Goal: Task Accomplishment & Management: Manage account settings

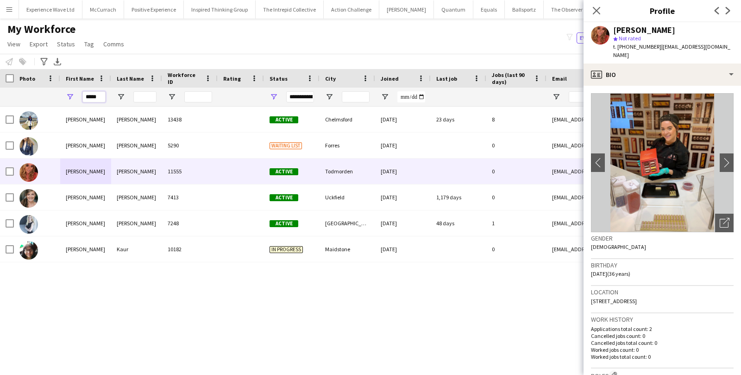
drag, startPoint x: 99, startPoint y: 97, endPoint x: 71, endPoint y: 97, distance: 27.8
click at [71, 97] on div "*****" at bounding box center [85, 97] width 51 height 19
paste input "*****"
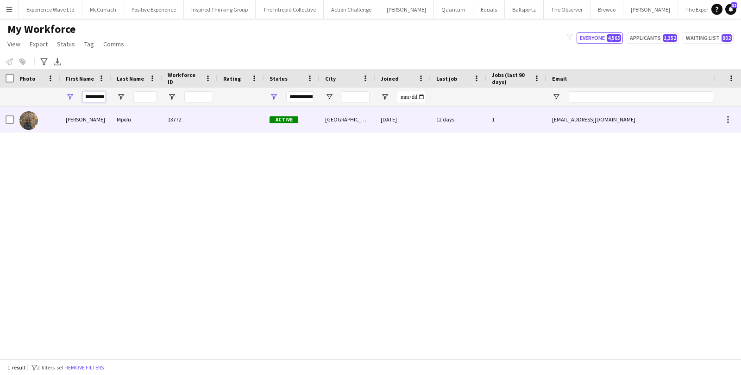
type input "**********"
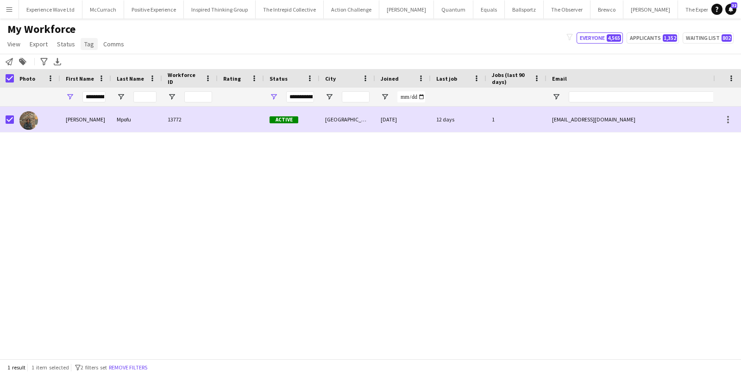
click at [87, 44] on span "Tag" at bounding box center [89, 44] width 10 height 8
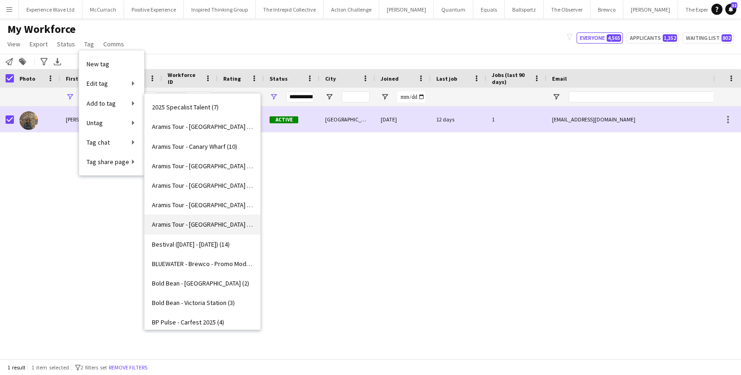
click at [189, 224] on span "Aramis Tour - MANCHESTER (7)" at bounding box center [202, 224] width 101 height 8
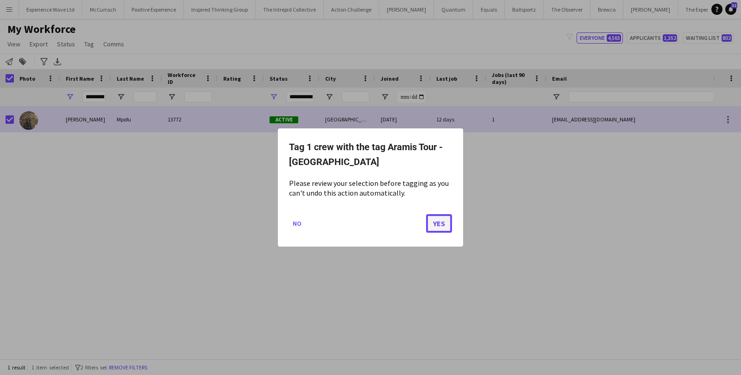
click at [440, 227] on button "Yes" at bounding box center [439, 223] width 26 height 19
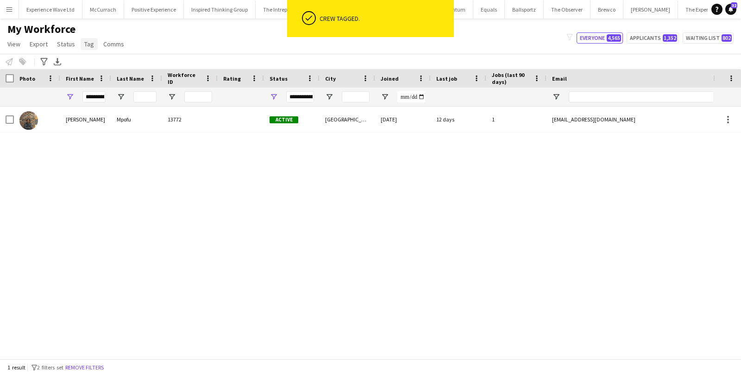
click at [88, 38] on link "Tag" at bounding box center [89, 44] width 17 height 12
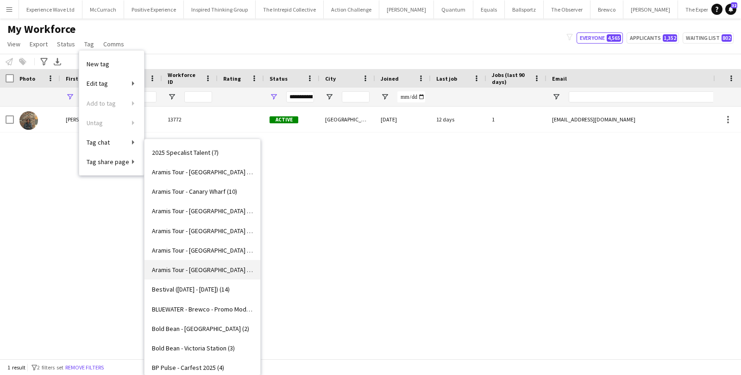
click at [198, 275] on link "Aramis Tour - MANCHESTER (8)" at bounding box center [203, 269] width 116 height 19
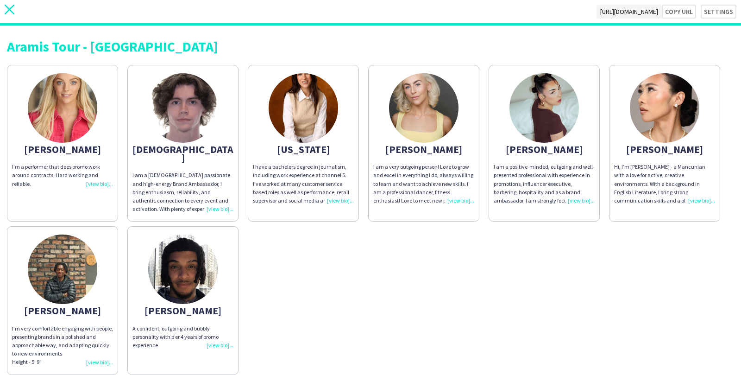
click at [13, 11] on icon "close" at bounding box center [10, 10] width 10 height 10
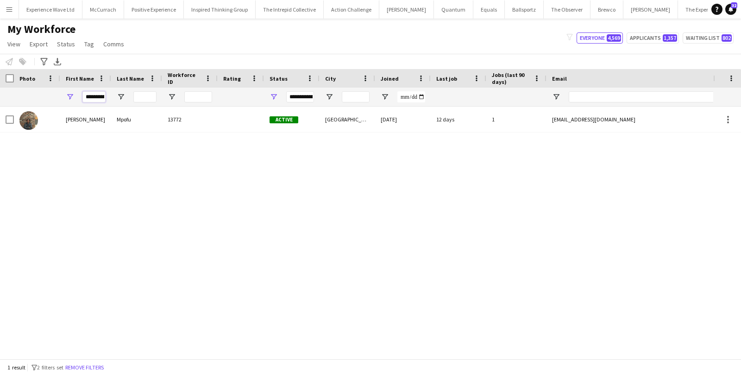
click at [94, 100] on input "**********" at bounding box center [93, 96] width 23 height 11
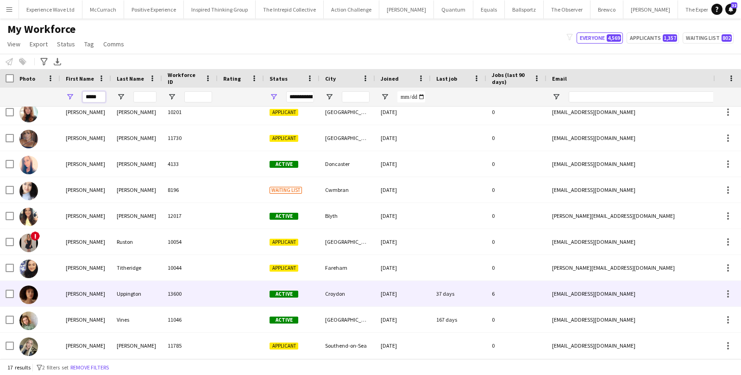
type input "*****"
click at [69, 293] on div "Kelly" at bounding box center [85, 293] width 51 height 25
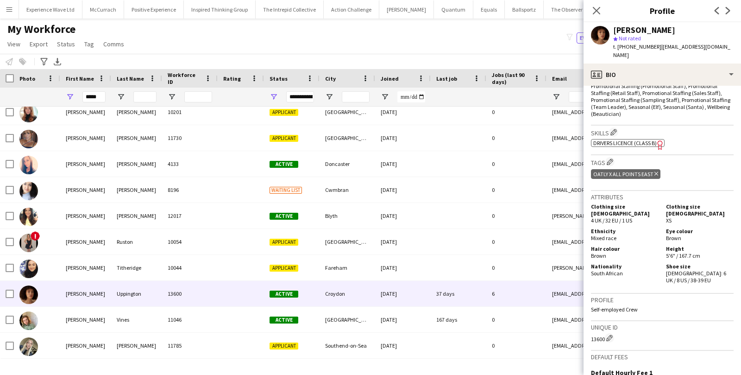
scroll to position [404, 0]
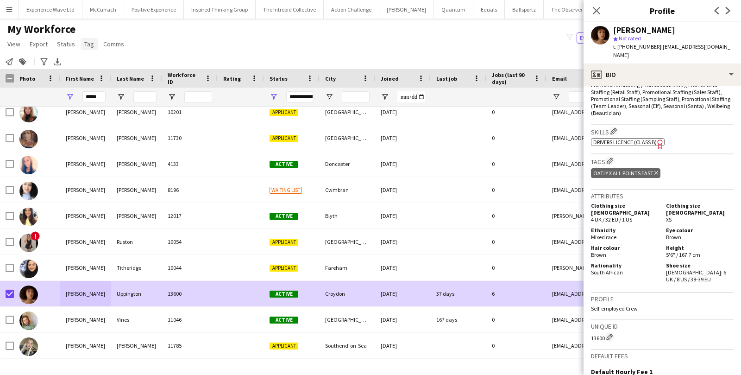
click at [86, 42] on span "Tag" at bounding box center [89, 44] width 10 height 8
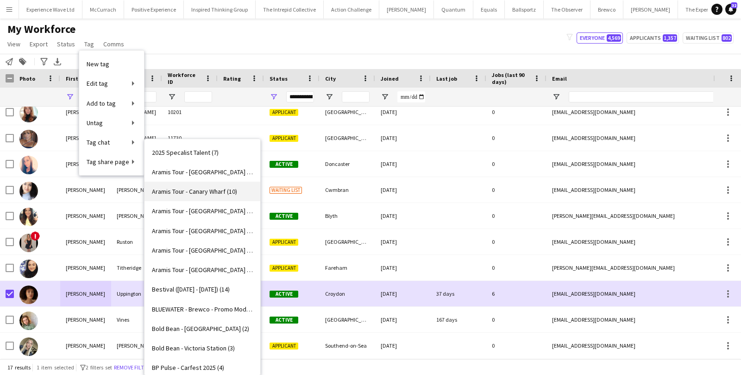
click at [204, 190] on span "Aramis Tour - Canary Wharf (10)" at bounding box center [194, 191] width 85 height 8
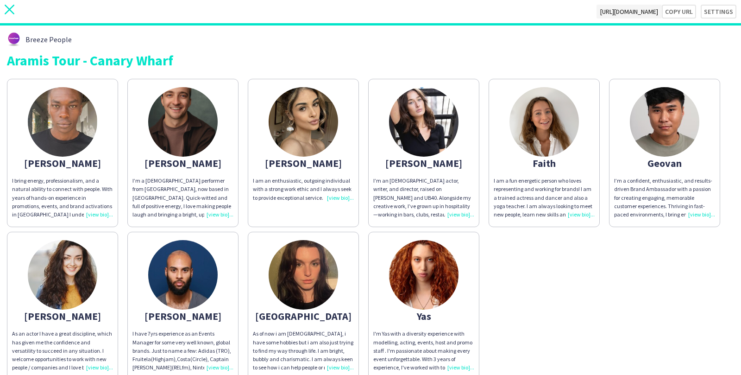
click at [6, 6] on icon "close" at bounding box center [10, 10] width 10 height 10
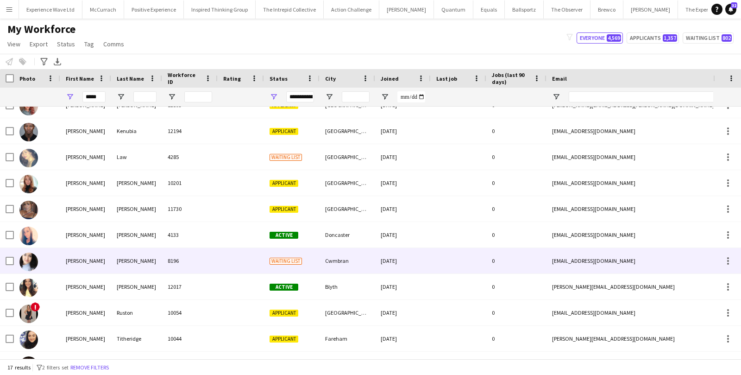
scroll to position [135, 0]
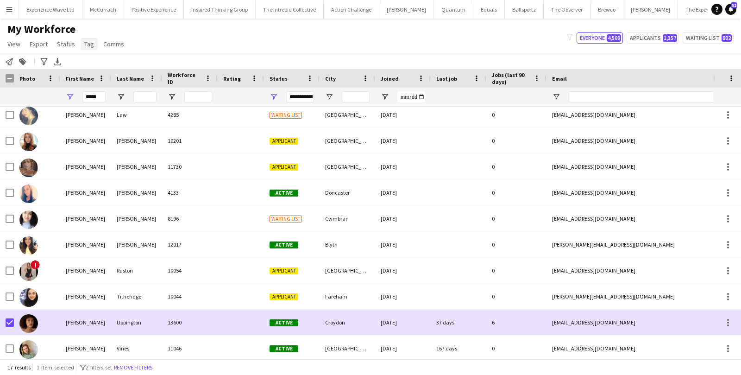
click at [86, 44] on span "Tag" at bounding box center [89, 44] width 10 height 8
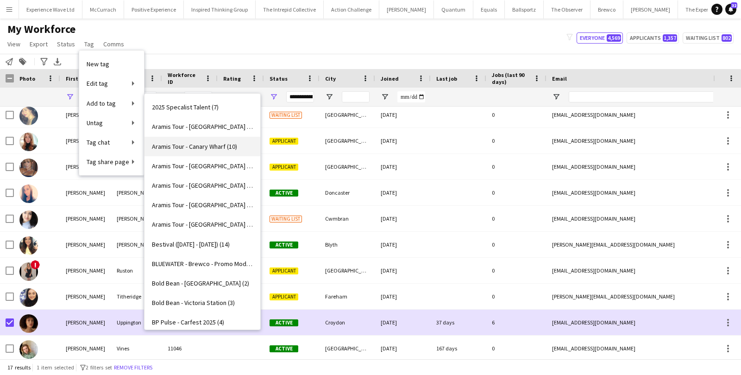
click at [201, 147] on span "Aramis Tour - Canary Wharf (10)" at bounding box center [194, 146] width 85 height 8
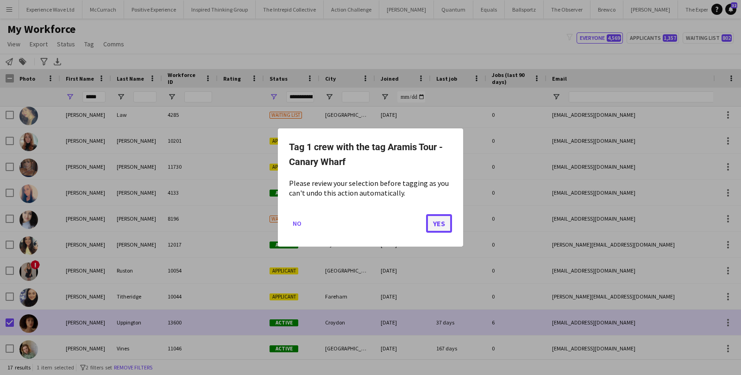
click at [430, 217] on button "Yes" at bounding box center [439, 223] width 26 height 19
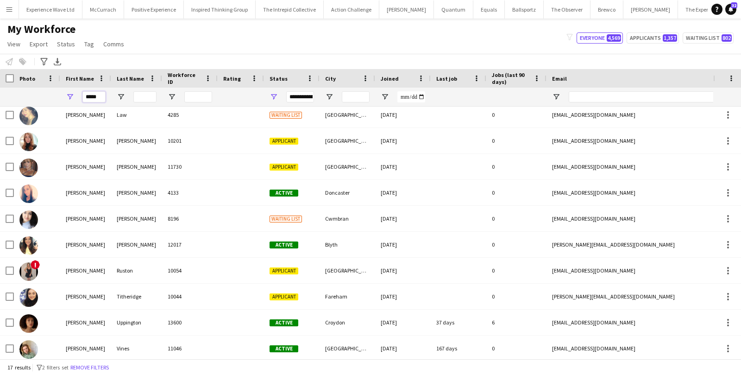
drag, startPoint x: 101, startPoint y: 99, endPoint x: 66, endPoint y: 99, distance: 34.7
click at [66, 99] on div "*****" at bounding box center [85, 97] width 51 height 19
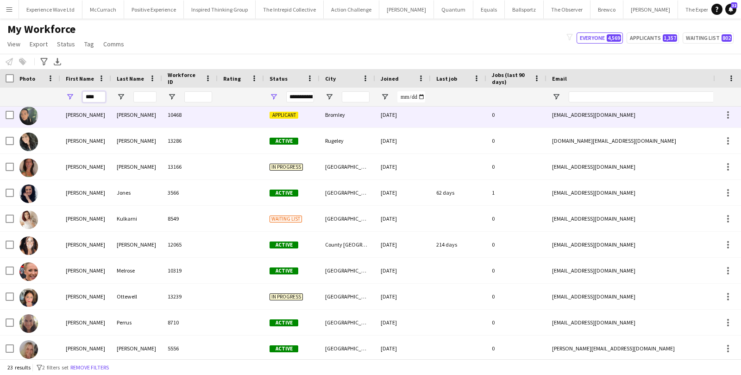
type input "****"
click at [60, 120] on div "Lisa" at bounding box center [85, 114] width 51 height 25
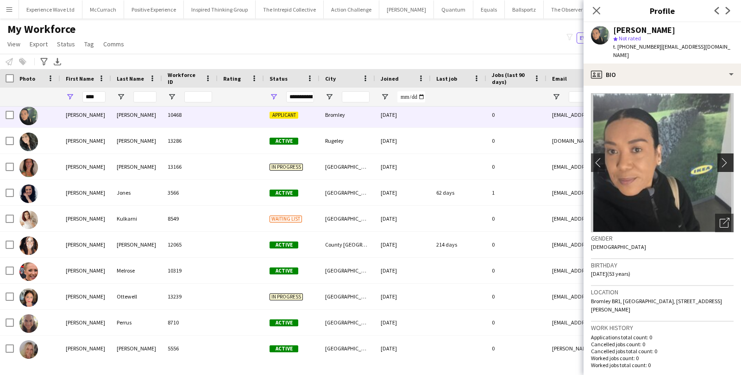
click at [730, 157] on app-icon "chevron-right" at bounding box center [727, 162] width 14 height 10
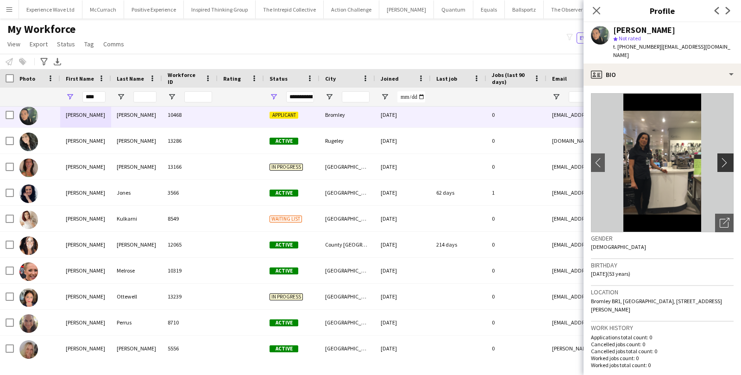
click at [730, 157] on app-icon "chevron-right" at bounding box center [727, 162] width 14 height 10
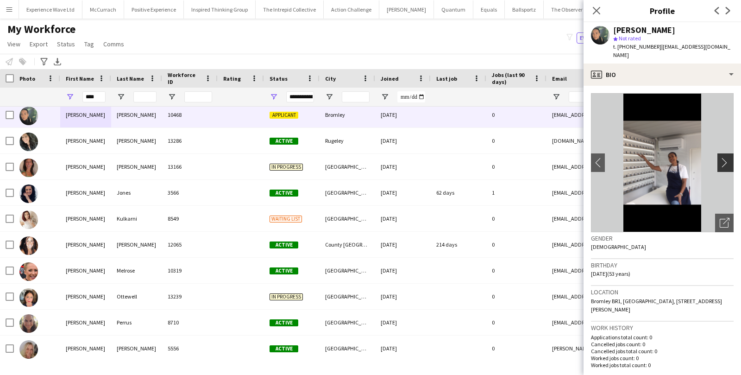
click at [730, 157] on app-icon "chevron-right" at bounding box center [727, 162] width 14 height 10
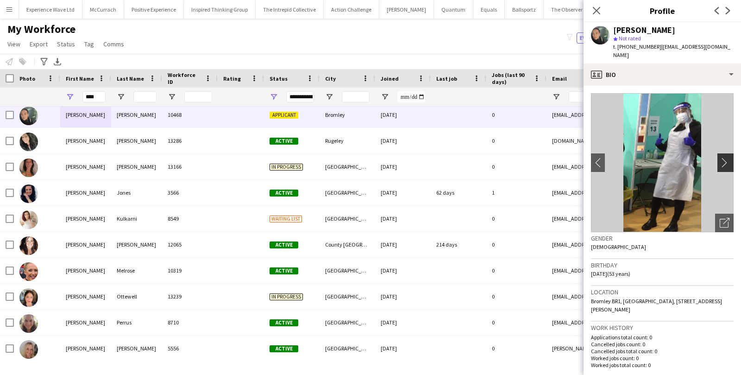
click at [730, 157] on app-icon "chevron-right" at bounding box center [727, 162] width 14 height 10
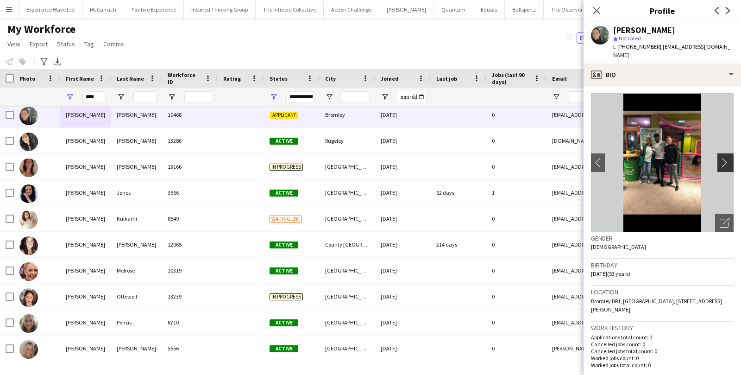
click at [730, 157] on app-icon "chevron-right" at bounding box center [727, 162] width 14 height 10
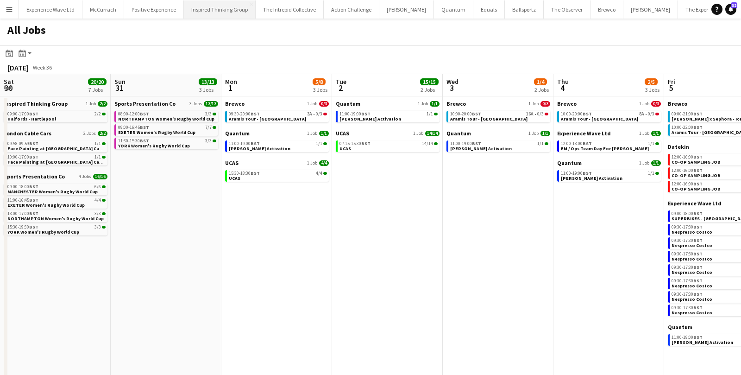
scroll to position [0, 300]
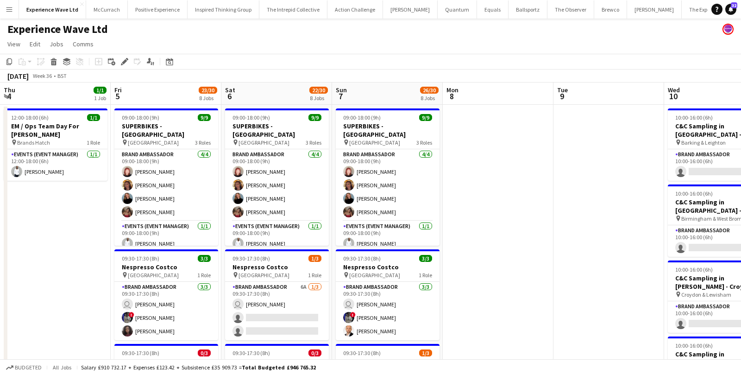
scroll to position [0, 374]
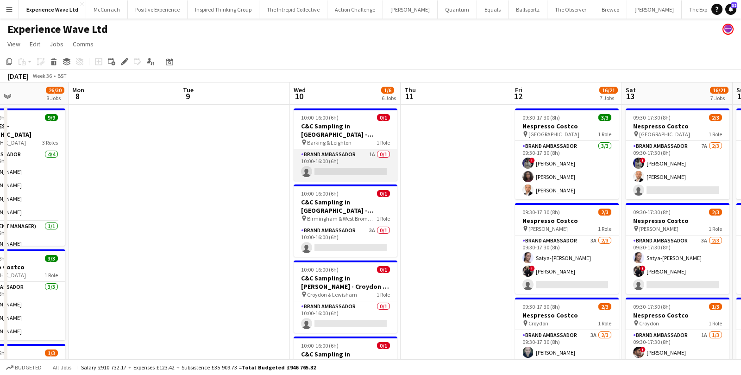
click at [365, 159] on app-card-role "Brand Ambassador 1A 0/1 10:00-16:00 (6h) single-neutral-actions" at bounding box center [346, 164] width 104 height 31
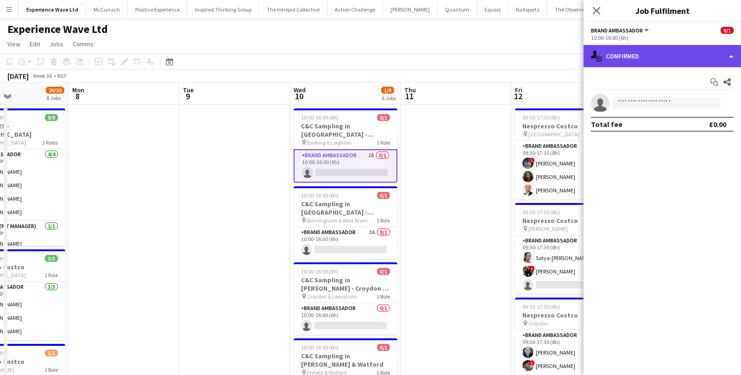
click at [639, 56] on div "single-neutral-actions-check-2 Confirmed" at bounding box center [662, 56] width 157 height 22
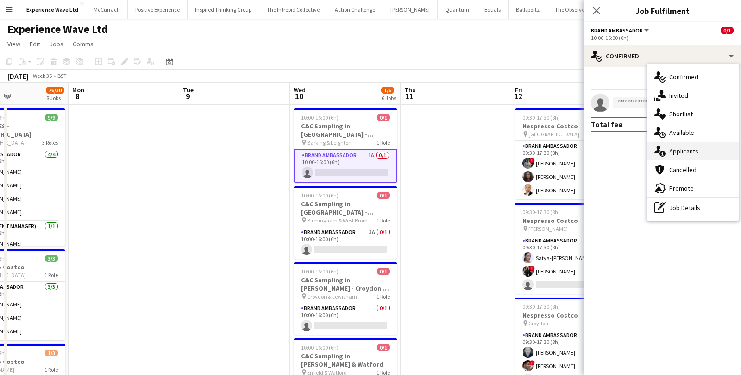
click at [650, 151] on div "single-neutral-actions-information Applicants" at bounding box center [693, 151] width 92 height 19
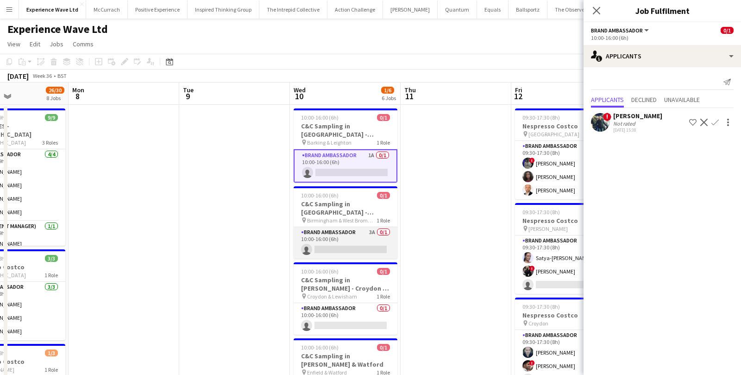
click at [342, 232] on app-card-role "Brand Ambassador 3A 0/1 10:00-16:00 (6h) single-neutral-actions" at bounding box center [346, 242] width 104 height 31
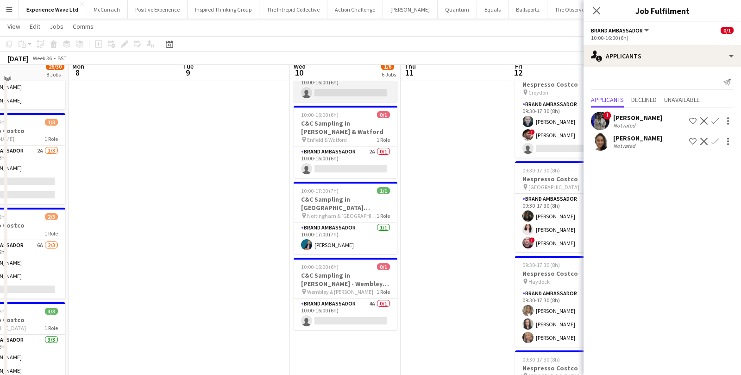
scroll to position [232, 0]
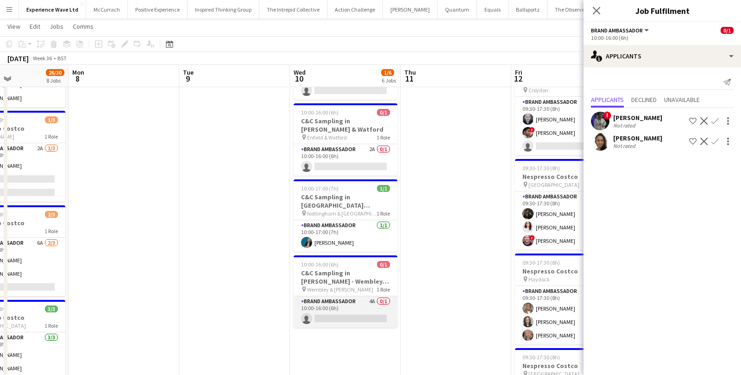
click at [351, 308] on app-card-role "Brand Ambassador 4A 0/1 10:00-16:00 (6h) single-neutral-actions" at bounding box center [346, 311] width 104 height 31
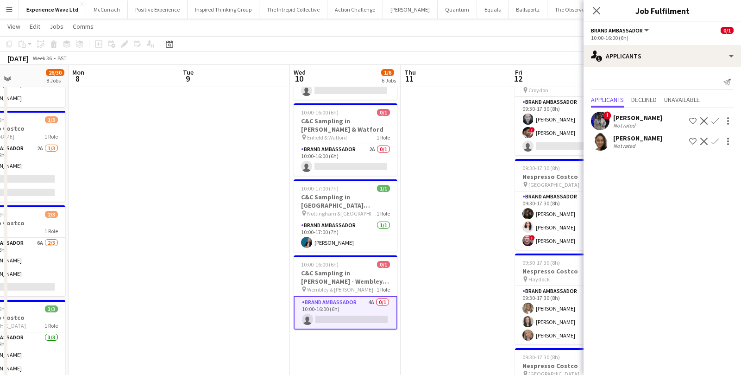
click at [360, 302] on app-card-role "Brand Ambassador 4A 0/1 10:00-16:00 (6h) single-neutral-actions" at bounding box center [346, 312] width 104 height 33
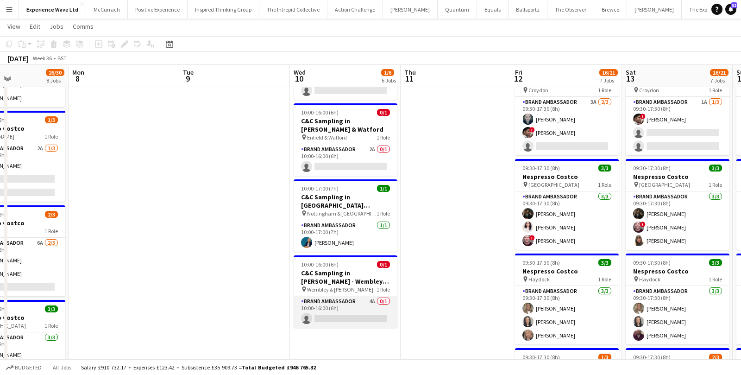
click at [360, 302] on app-card-role "Brand Ambassador 4A 0/1 10:00-16:00 (6h) single-neutral-actions" at bounding box center [346, 311] width 104 height 31
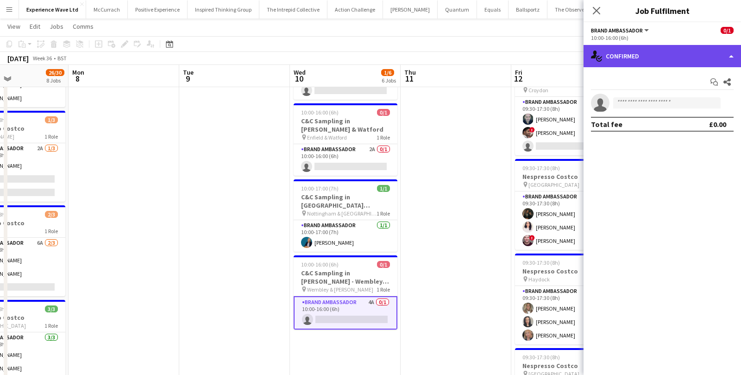
click at [657, 57] on div "single-neutral-actions-check-2 Confirmed" at bounding box center [662, 56] width 157 height 22
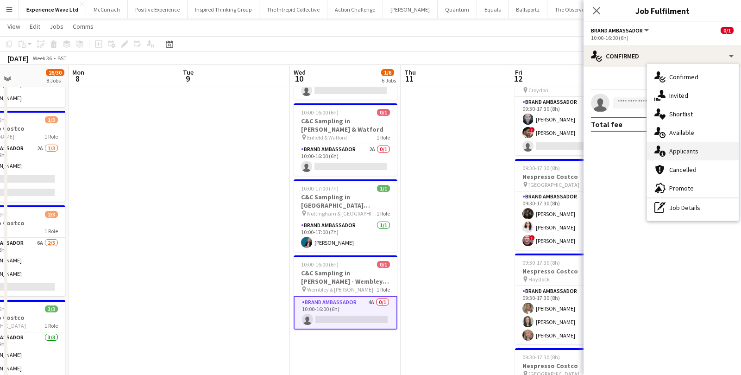
click at [669, 151] on div "single-neutral-actions-information Applicants" at bounding box center [693, 151] width 92 height 19
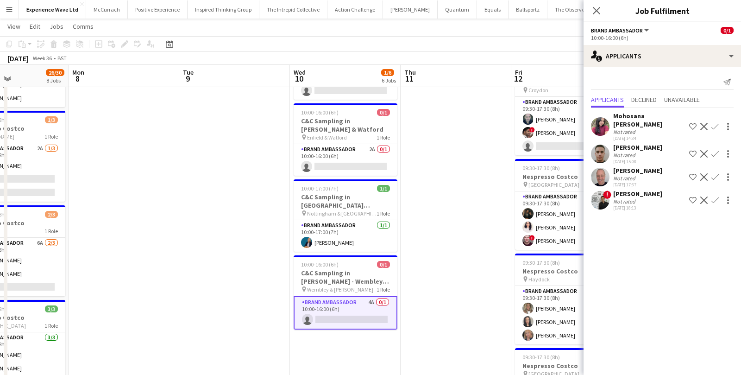
click at [628, 176] on div "Not rated" at bounding box center [625, 178] width 24 height 7
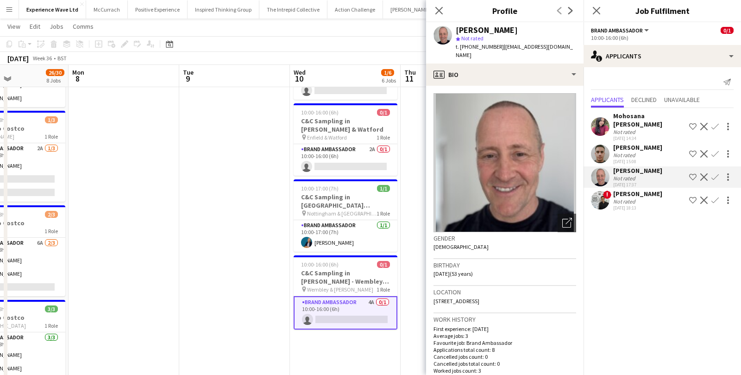
drag, startPoint x: 483, startPoint y: 291, endPoint x: 509, endPoint y: 294, distance: 26.6
click at [479, 297] on span "12 Thames Meadow, Shepperton, TW17 8LT" at bounding box center [457, 300] width 46 height 7
copy span "Shepperton"
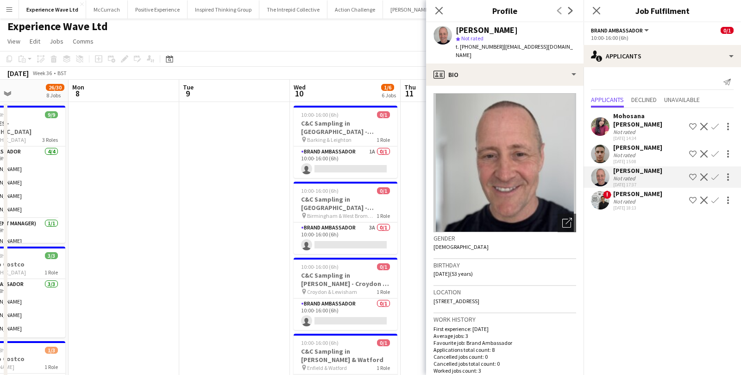
scroll to position [0, 0]
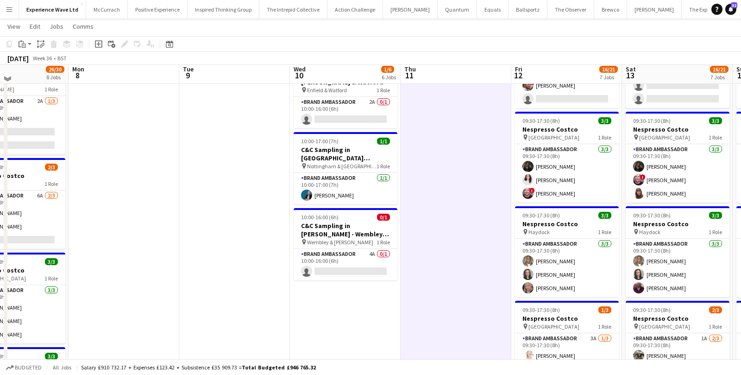
scroll to position [284, 0]
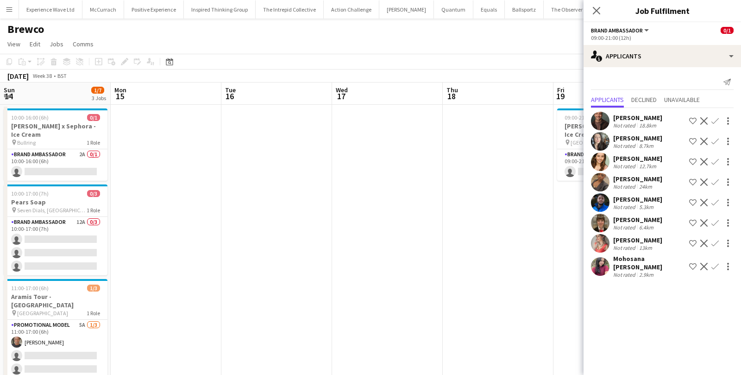
scroll to position [0, 336]
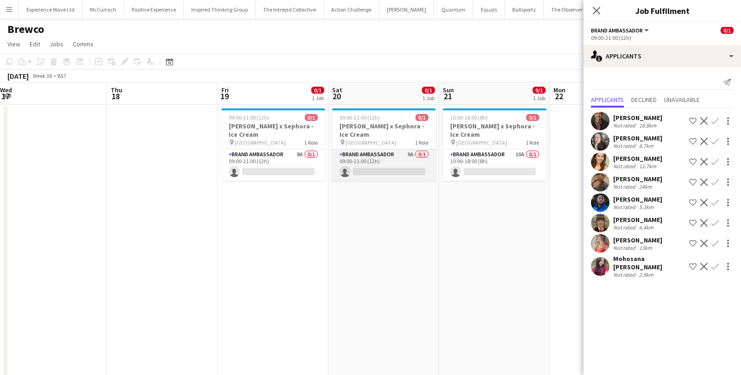
click at [389, 159] on app-card-role "Brand Ambassador 9A 0/1 09:00-21:00 (12h) single-neutral-actions" at bounding box center [384, 164] width 104 height 31
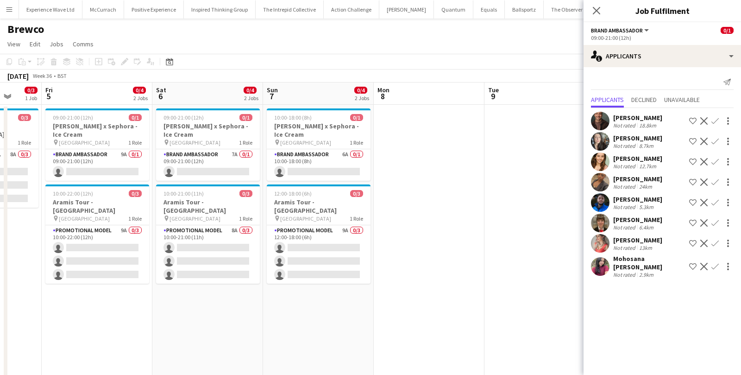
scroll to position [0, 281]
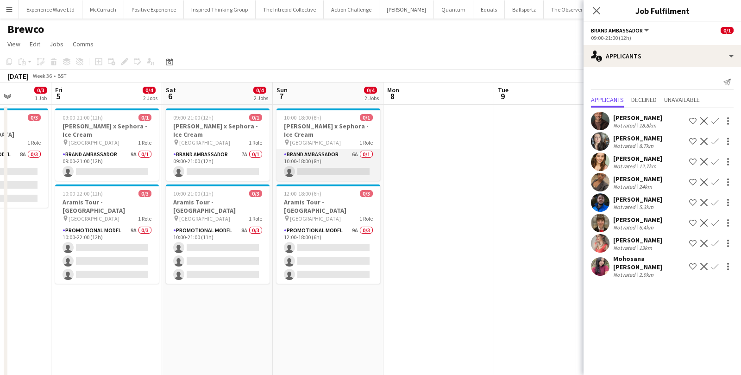
click at [347, 171] on app-card-role "Brand Ambassador 6A 0/1 10:00-18:00 (8h) single-neutral-actions" at bounding box center [329, 164] width 104 height 31
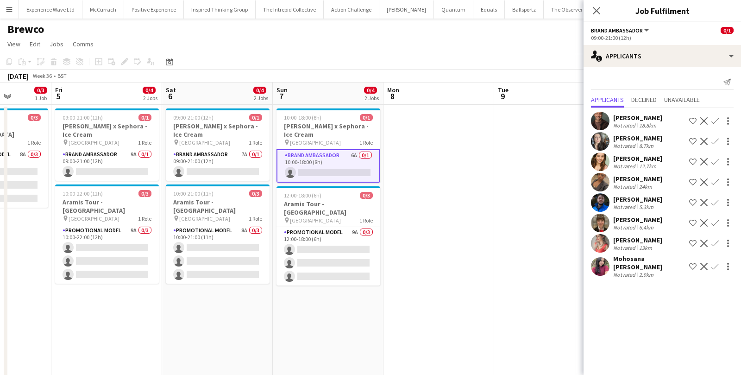
click at [341, 167] on app-card-role "Brand Ambassador 6A 0/1 10:00-18:00 (8h) single-neutral-actions" at bounding box center [329, 165] width 104 height 33
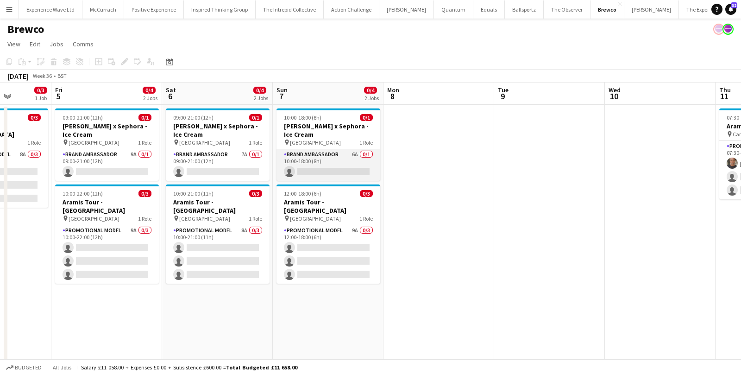
click at [341, 167] on app-card-role "Brand Ambassador 6A 0/1 10:00-18:00 (8h) single-neutral-actions" at bounding box center [329, 164] width 104 height 31
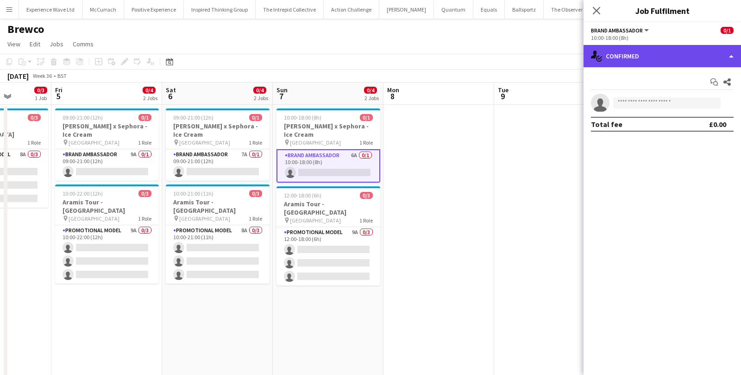
click at [636, 57] on div "single-neutral-actions-check-2 Confirmed" at bounding box center [662, 56] width 157 height 22
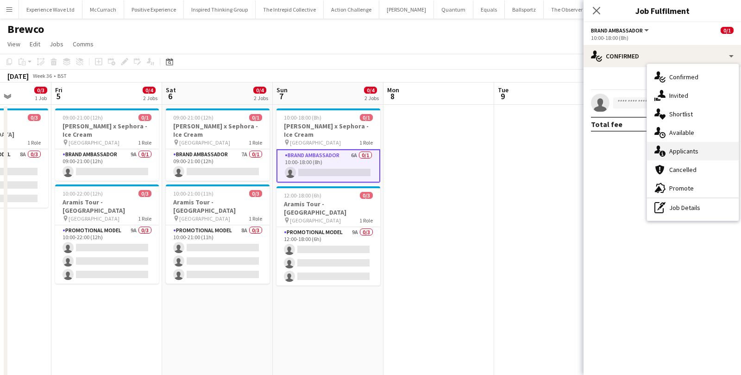
click at [661, 148] on icon "single-neutral-actions-information" at bounding box center [660, 150] width 11 height 11
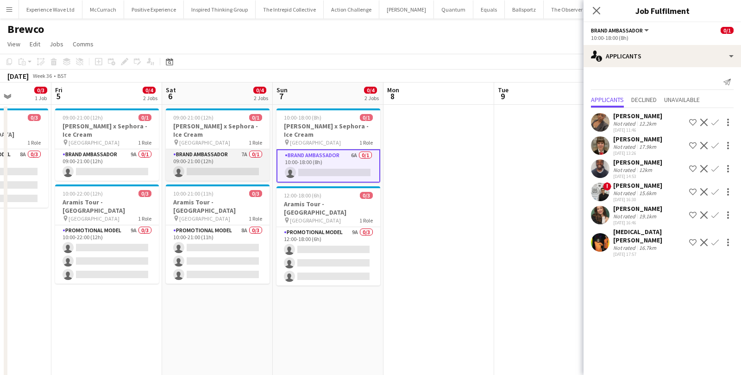
click at [221, 166] on app-card-role "Brand Ambassador 7A 0/1 09:00-21:00 (12h) single-neutral-actions" at bounding box center [218, 164] width 104 height 31
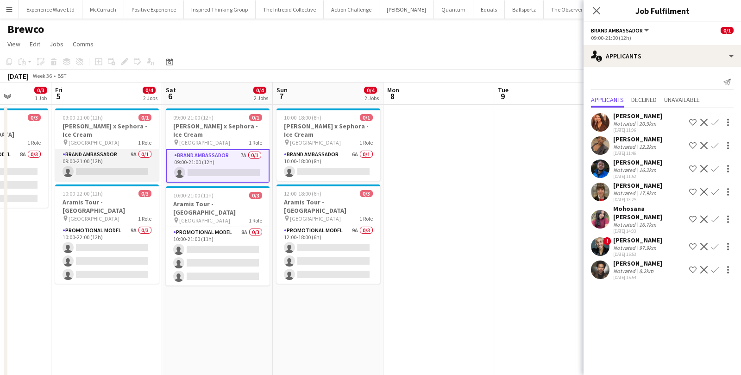
click at [146, 164] on app-card-role "Brand Ambassador 9A 0/1 09:00-21:00 (12h) single-neutral-actions" at bounding box center [107, 164] width 104 height 31
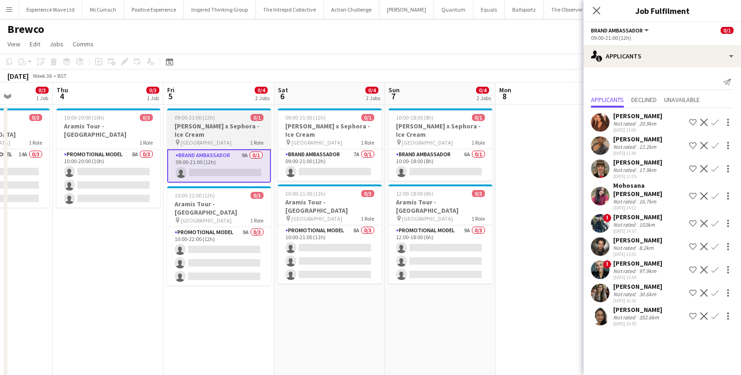
scroll to position [0, 258]
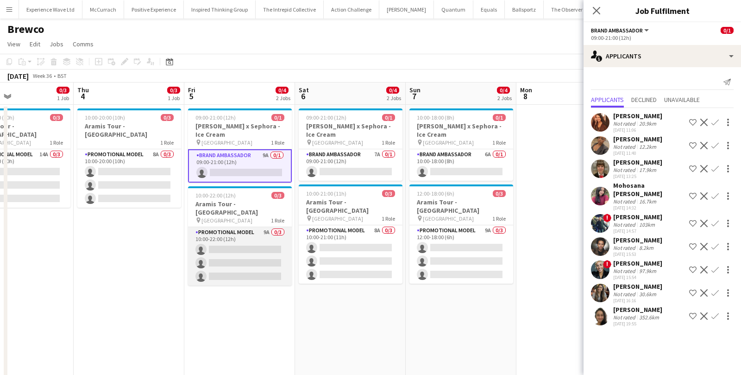
click at [239, 227] on app-card-role "Promotional Model 9A 0/3 10:00-22:00 (12h) single-neutral-actions single-neutra…" at bounding box center [240, 256] width 104 height 58
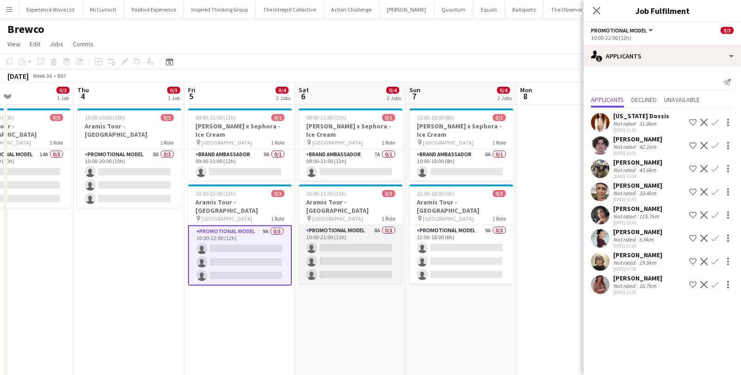
click at [367, 252] on app-card-role "Promotional Model 8A 0/3 10:00-21:00 (11h) single-neutral-actions single-neutra…" at bounding box center [351, 254] width 104 height 58
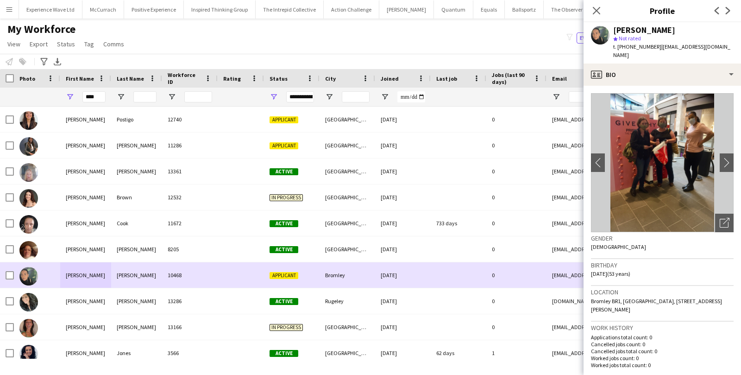
scroll to position [160, 0]
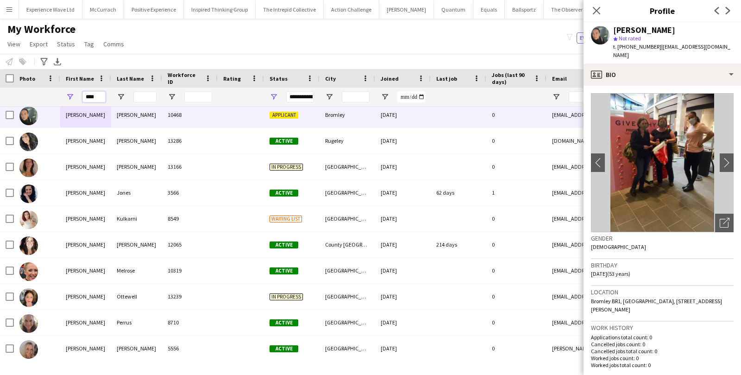
drag, startPoint x: 95, startPoint y: 96, endPoint x: 69, endPoint y: 96, distance: 26.4
click at [69, 96] on div "****" at bounding box center [85, 97] width 51 height 19
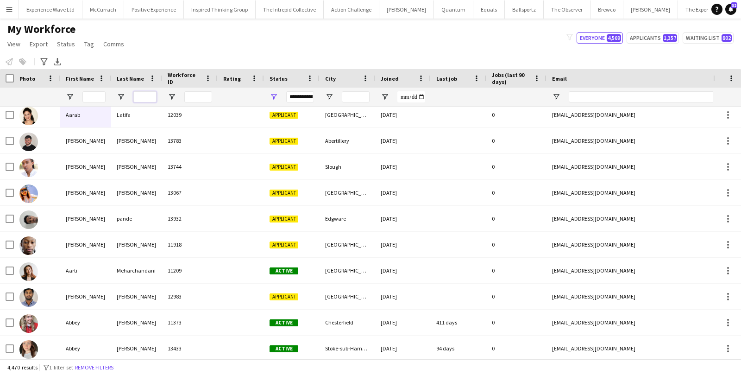
click at [143, 100] on input "Last Name Filter Input" at bounding box center [144, 96] width 23 height 11
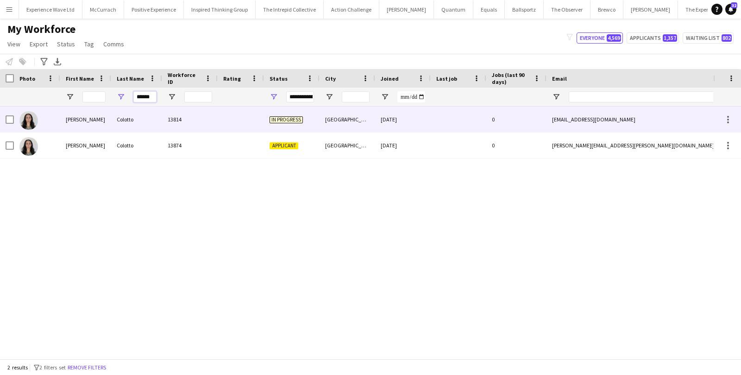
type input "******"
click at [127, 114] on div "Colotto" at bounding box center [136, 119] width 51 height 25
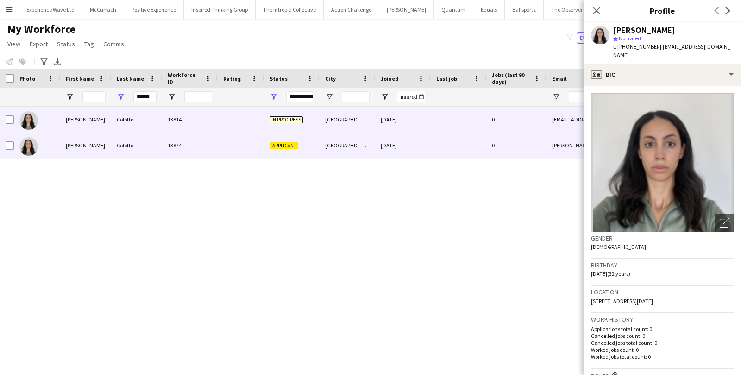
click at [362, 149] on div "London" at bounding box center [348, 144] width 56 height 25
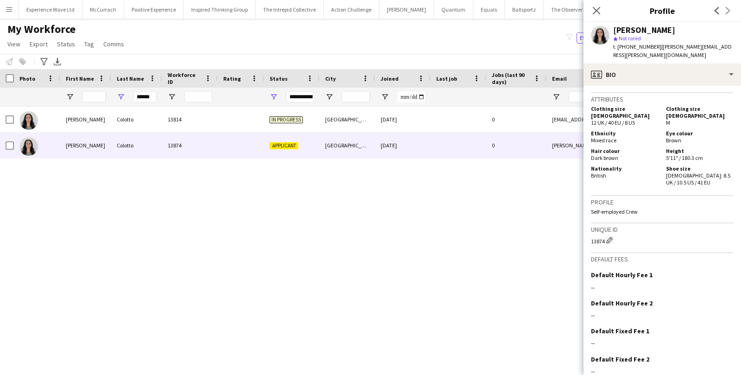
scroll to position [428, 0]
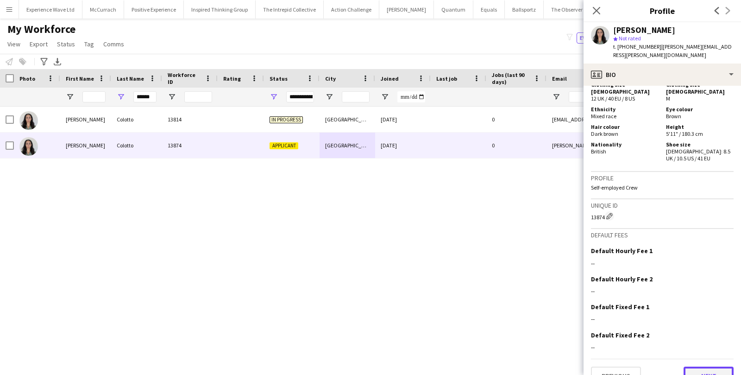
click at [701, 366] on button "Next" at bounding box center [709, 375] width 50 height 19
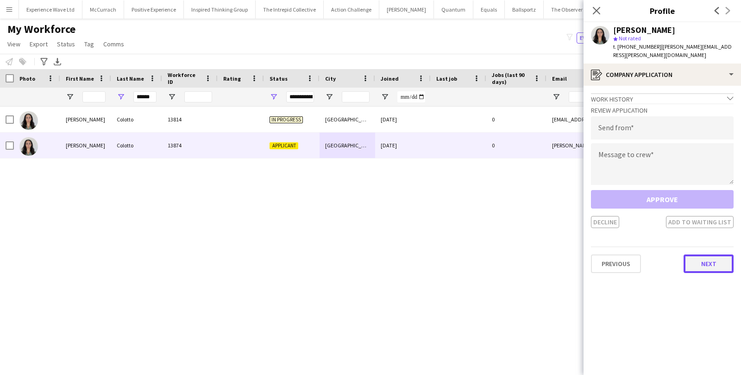
click at [705, 260] on button "Next" at bounding box center [709, 263] width 50 height 19
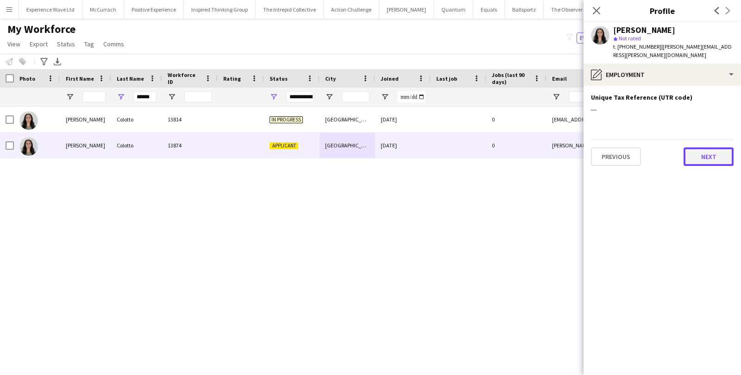
click at [714, 153] on button "Next" at bounding box center [709, 156] width 50 height 19
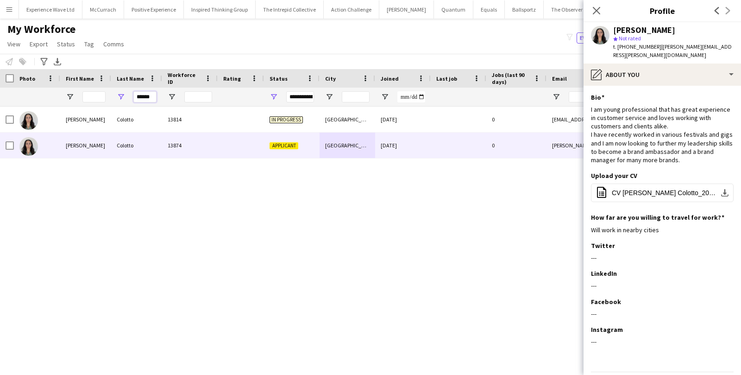
drag, startPoint x: 153, startPoint y: 98, endPoint x: 99, endPoint y: 95, distance: 54.7
click at [99, 95] on div "******" at bounding box center [502, 97] width 1004 height 19
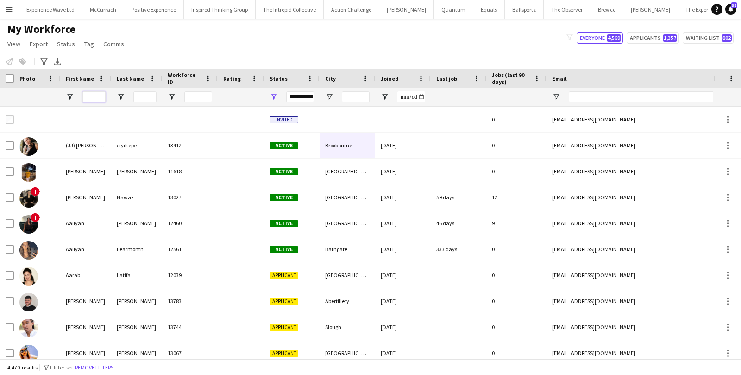
click at [91, 97] on input "First Name Filter Input" at bounding box center [93, 96] width 23 height 11
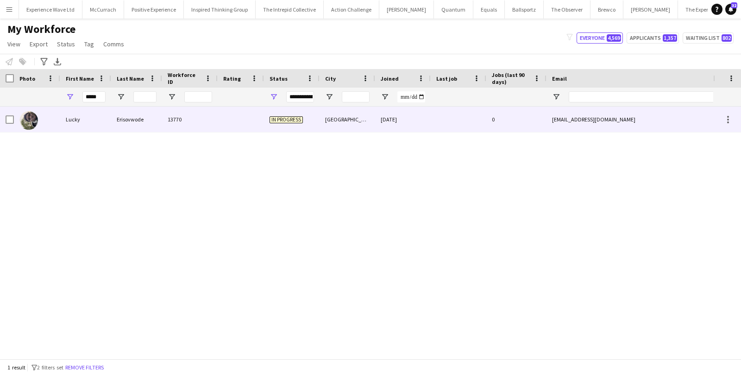
click at [82, 119] on div "Lucky" at bounding box center [85, 119] width 51 height 25
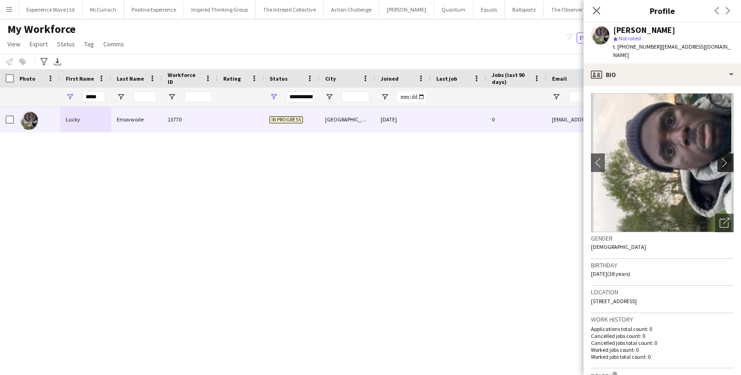
click at [727, 157] on app-icon "chevron-right" at bounding box center [727, 162] width 14 height 10
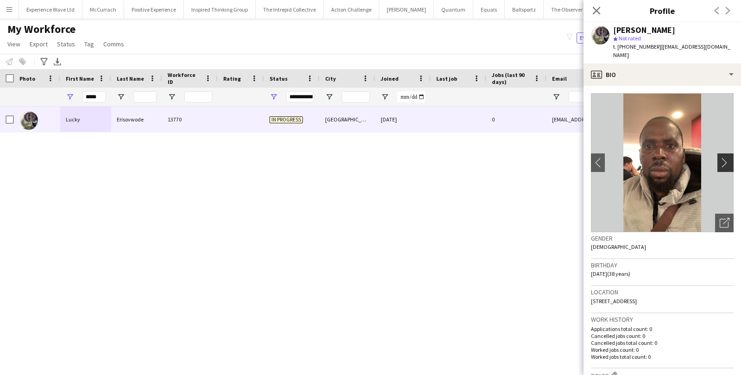
click at [727, 157] on app-icon "chevron-right" at bounding box center [727, 162] width 14 height 10
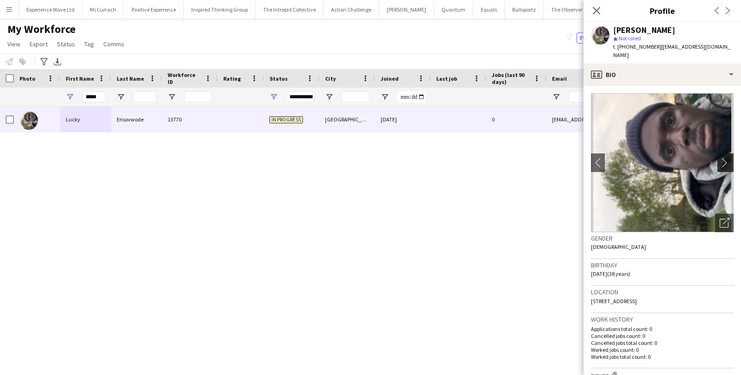
click at [727, 157] on app-icon "chevron-right" at bounding box center [727, 162] width 14 height 10
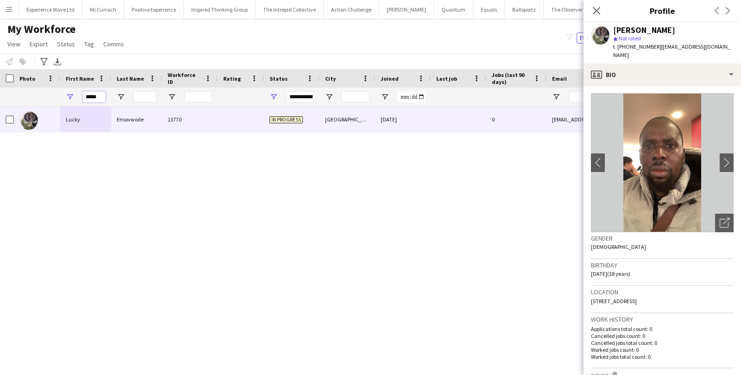
drag, startPoint x: 100, startPoint y: 99, endPoint x: 71, endPoint y: 99, distance: 28.3
click at [72, 99] on div "*****" at bounding box center [85, 97] width 51 height 19
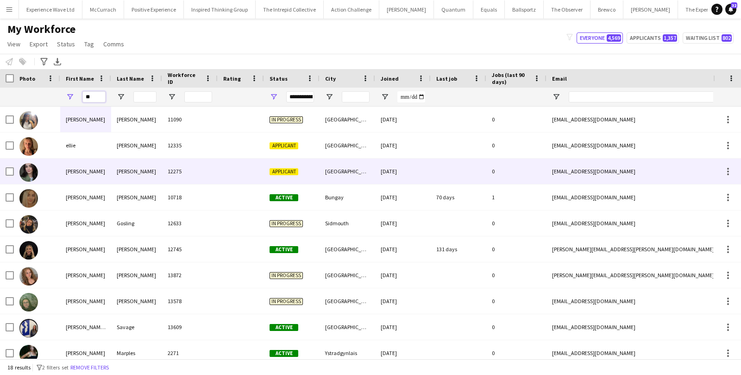
type input "*"
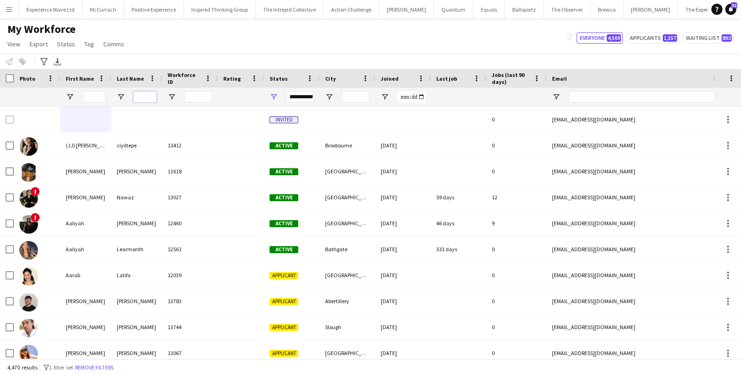
click at [144, 94] on input "Last Name Filter Input" at bounding box center [144, 96] width 23 height 11
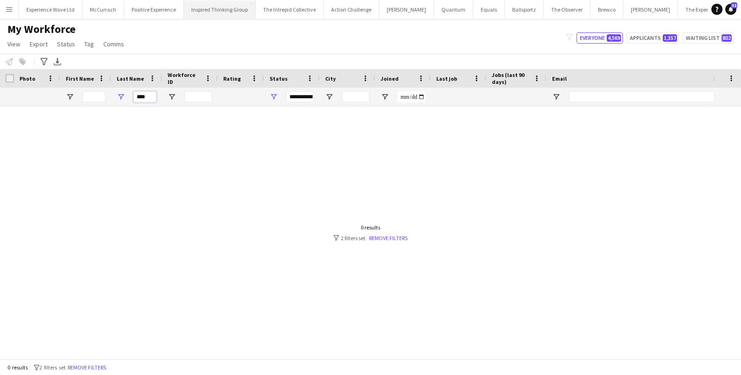
type input "****"
drag, startPoint x: 152, startPoint y: 95, endPoint x: 124, endPoint y: 94, distance: 28.3
click at [125, 94] on div "****" at bounding box center [136, 97] width 51 height 19
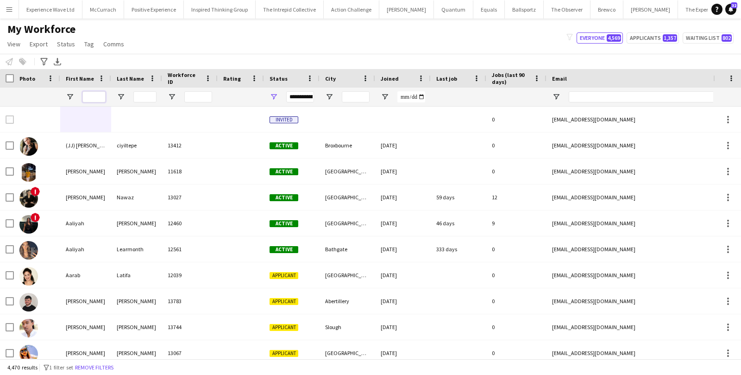
click at [89, 92] on input "First Name Filter Input" at bounding box center [93, 96] width 23 height 11
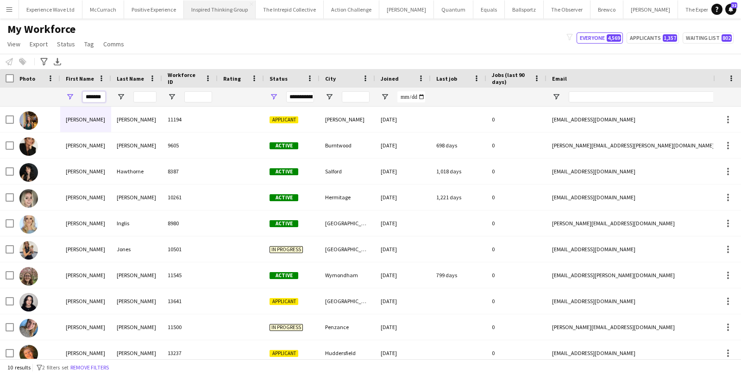
type input "*******"
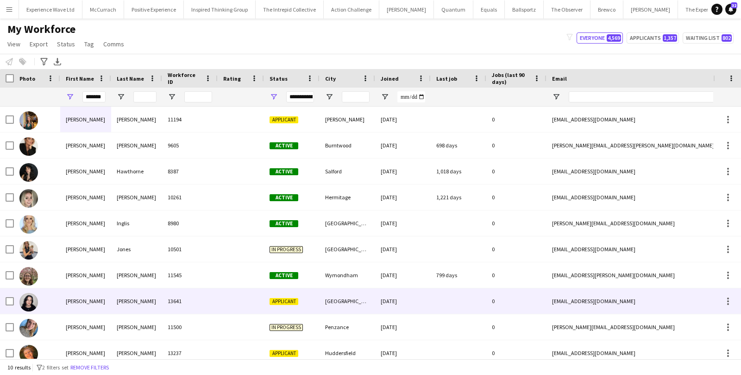
click at [251, 297] on div at bounding box center [241, 300] width 46 height 25
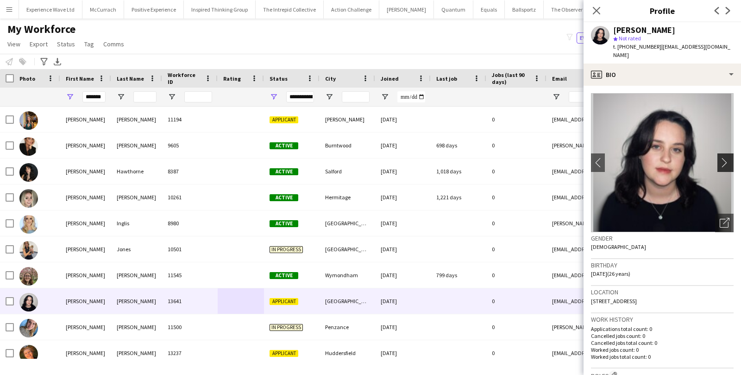
click at [724, 157] on app-icon "chevron-right" at bounding box center [727, 162] width 14 height 10
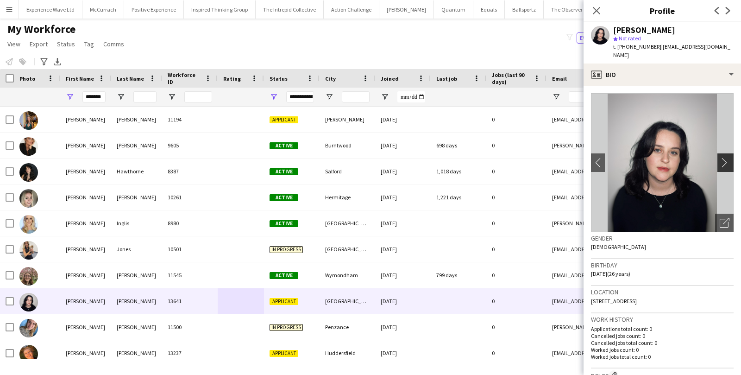
click at [724, 157] on app-icon "chevron-right" at bounding box center [727, 162] width 14 height 10
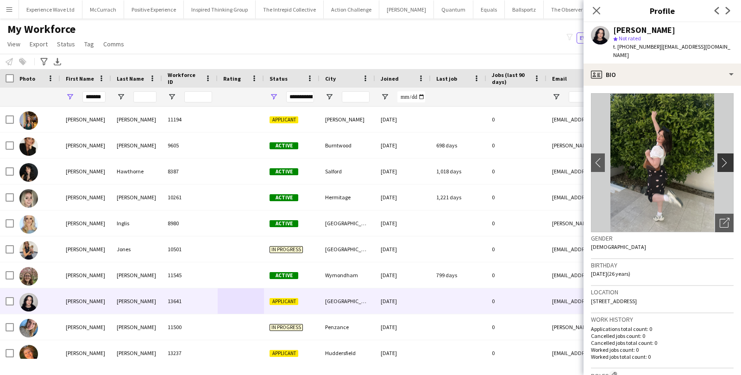
click at [724, 157] on app-icon "chevron-right" at bounding box center [727, 162] width 14 height 10
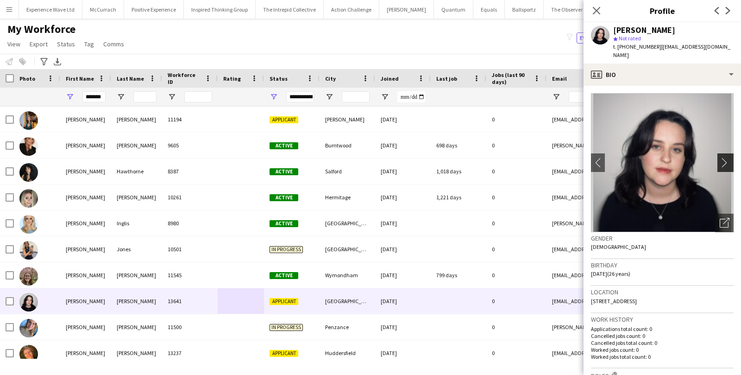
click at [724, 157] on app-icon "chevron-right" at bounding box center [727, 162] width 14 height 10
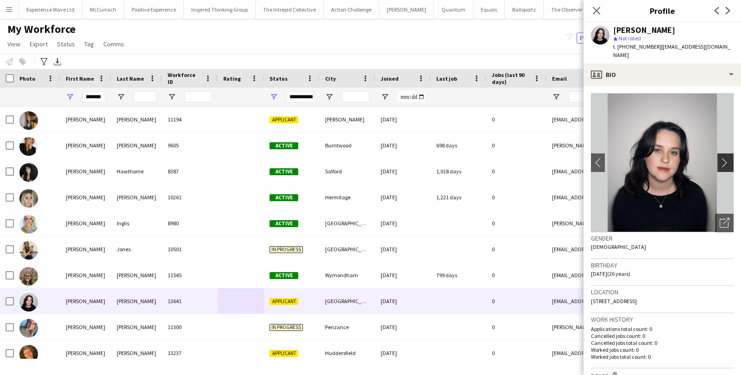
click at [724, 157] on app-icon "chevron-right" at bounding box center [727, 162] width 14 height 10
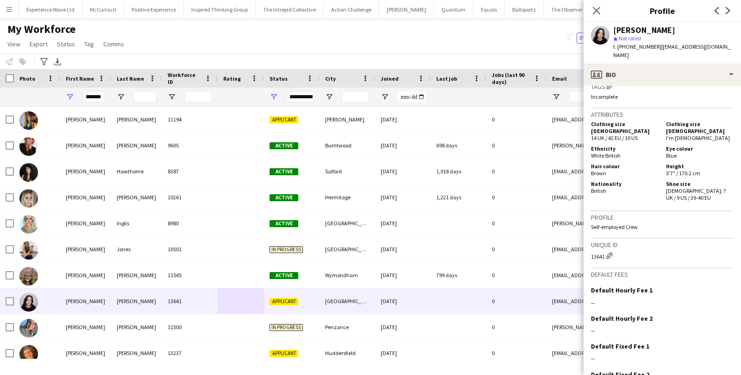
scroll to position [448, 0]
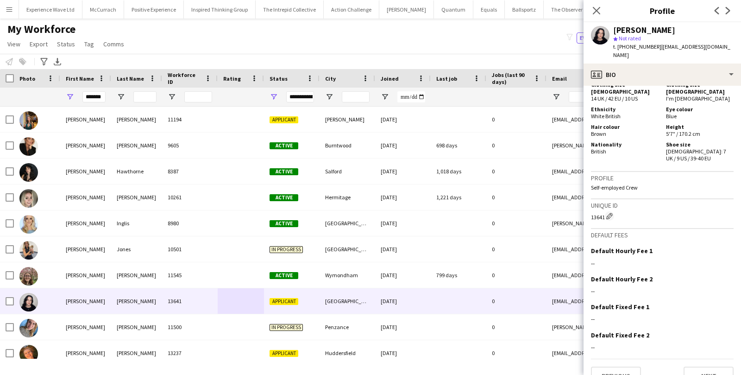
click at [308, 62] on div "Notify workforce Add to tag Select at least one crew to tag him or her. Advance…" at bounding box center [370, 61] width 741 height 15
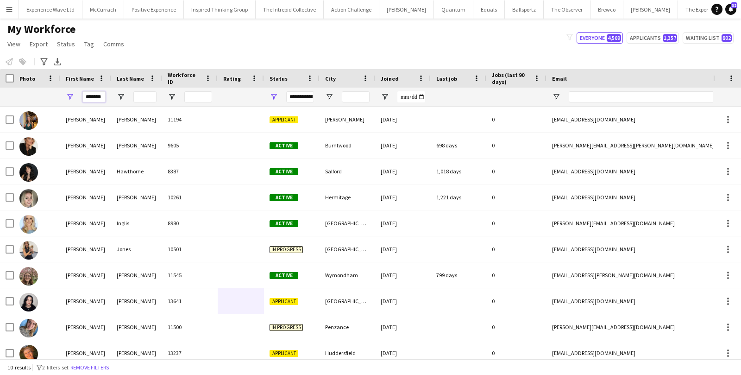
click at [95, 94] on input "*******" at bounding box center [93, 96] width 23 height 11
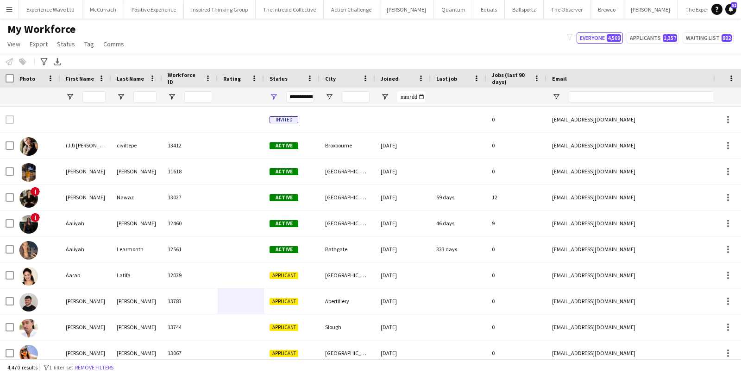
click at [575, 89] on div at bounding box center [647, 97] width 157 height 19
click at [574, 96] on input "Email Filter Input" at bounding box center [647, 96] width 157 height 11
paste input "**********"
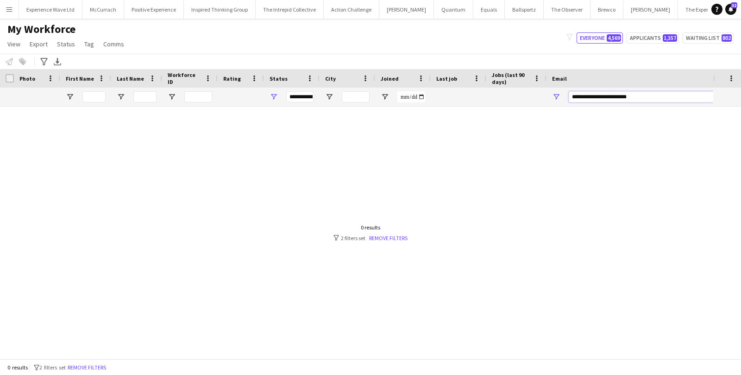
click at [572, 98] on input "**********" at bounding box center [647, 96] width 157 height 11
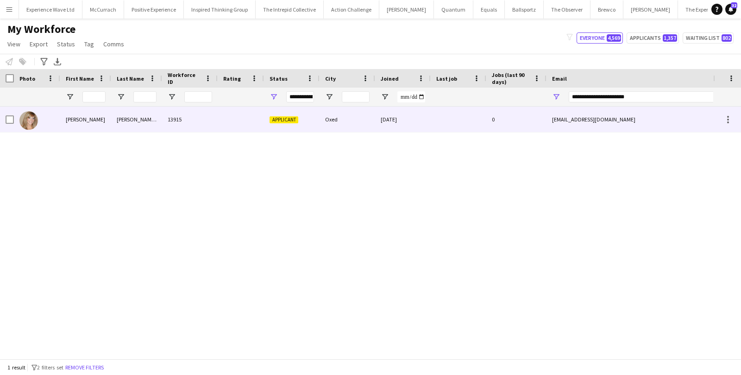
click at [199, 123] on div "13915" at bounding box center [190, 119] width 56 height 25
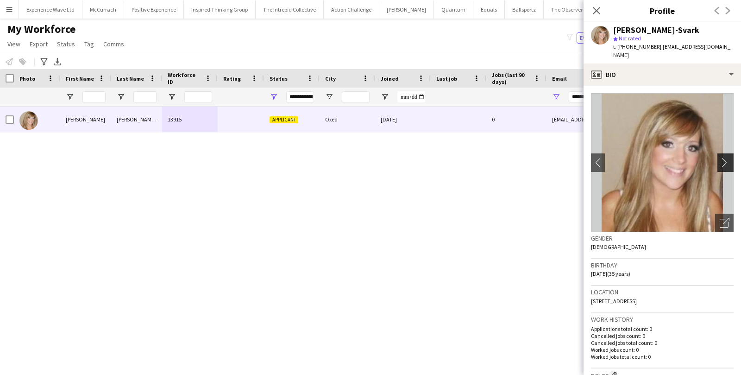
click at [721, 157] on app-icon "chevron-right" at bounding box center [727, 162] width 14 height 10
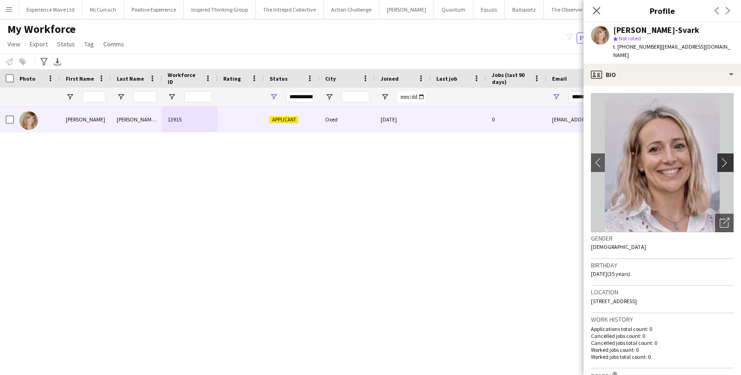
click at [721, 157] on app-icon "chevron-right" at bounding box center [727, 162] width 14 height 10
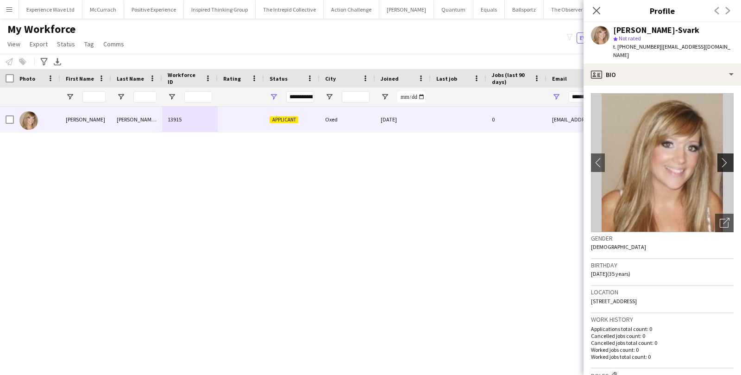
click at [721, 157] on app-icon "chevron-right" at bounding box center [727, 162] width 14 height 10
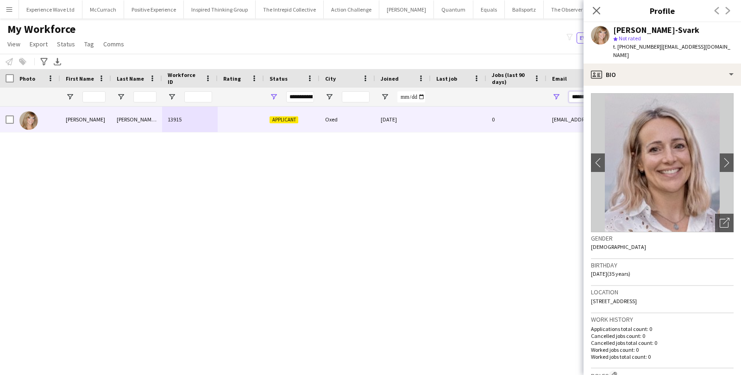
click at [580, 99] on input "**********" at bounding box center [647, 96] width 157 height 11
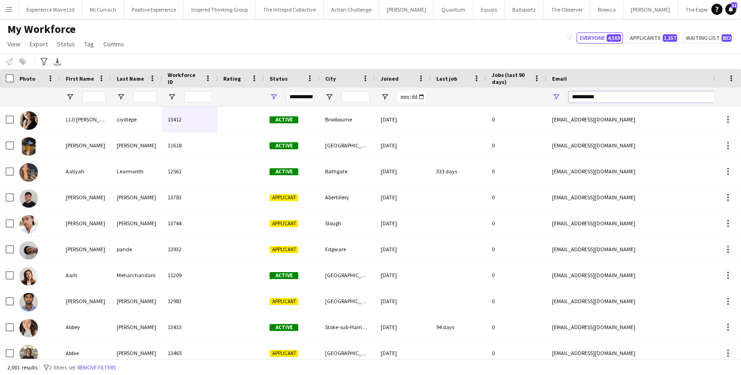
type input "**********"
click at [615, 90] on div "**********" at bounding box center [647, 97] width 157 height 19
drag, startPoint x: 606, startPoint y: 102, endPoint x: 565, endPoint y: 92, distance: 42.4
click at [565, 92] on div "**********" at bounding box center [639, 97] width 185 height 19
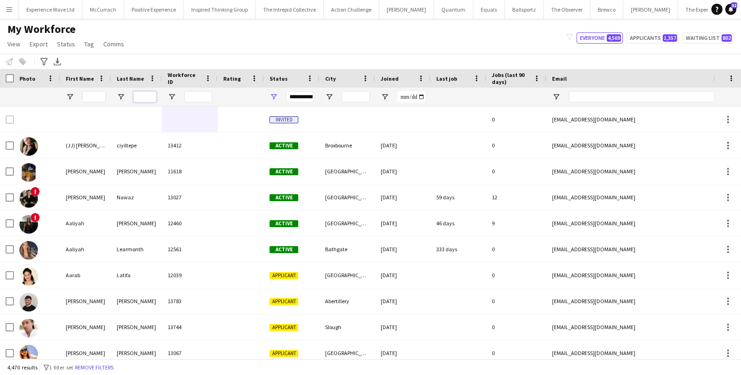
click at [146, 95] on input "Last Name Filter Input" at bounding box center [144, 96] width 23 height 11
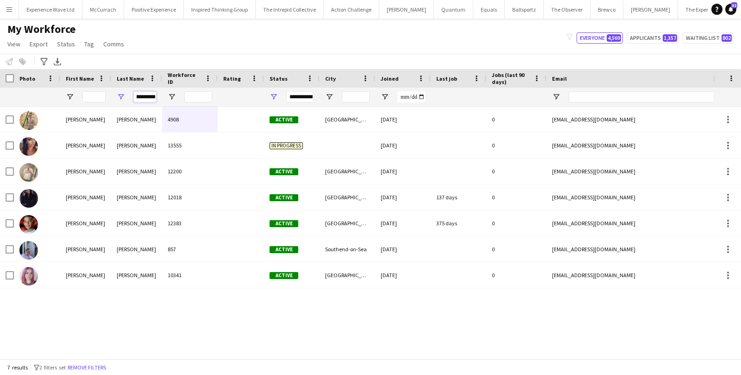
scroll to position [0, 6]
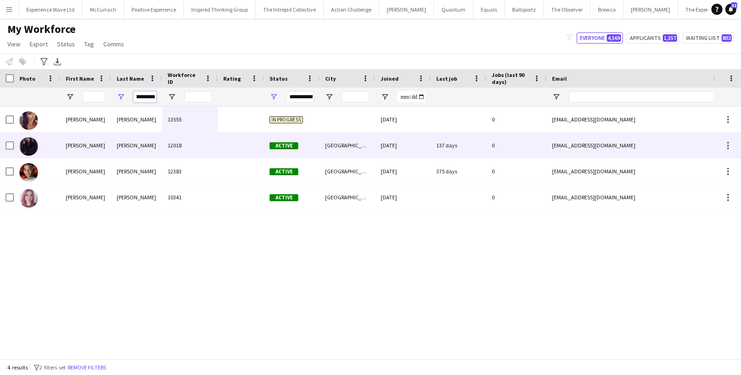
type input "**********"
click at [102, 150] on div "Kealey" at bounding box center [85, 144] width 51 height 25
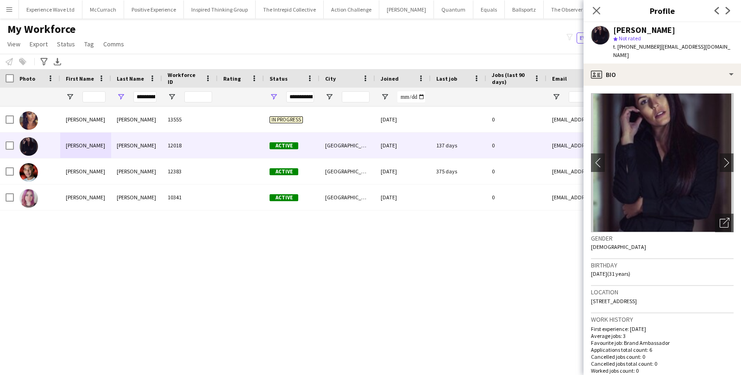
click at [718, 157] on img at bounding box center [662, 162] width 143 height 139
click at [720, 157] on app-icon "chevron-right" at bounding box center [727, 162] width 14 height 10
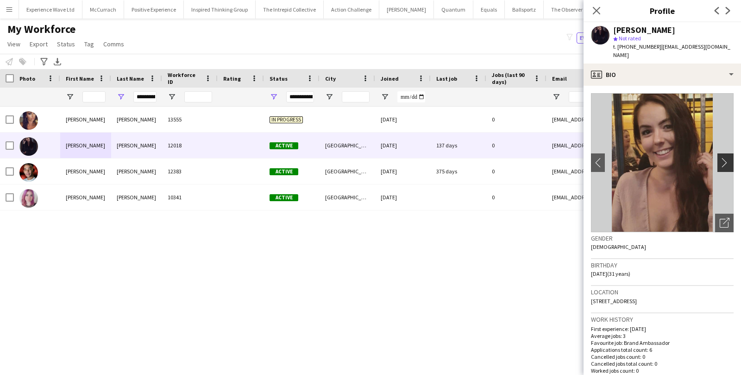
click at [720, 157] on app-icon "chevron-right" at bounding box center [727, 162] width 14 height 10
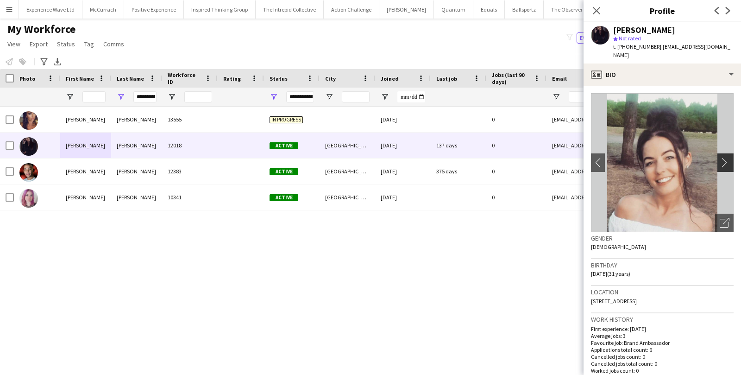
click at [720, 157] on app-icon "chevron-right" at bounding box center [727, 162] width 14 height 10
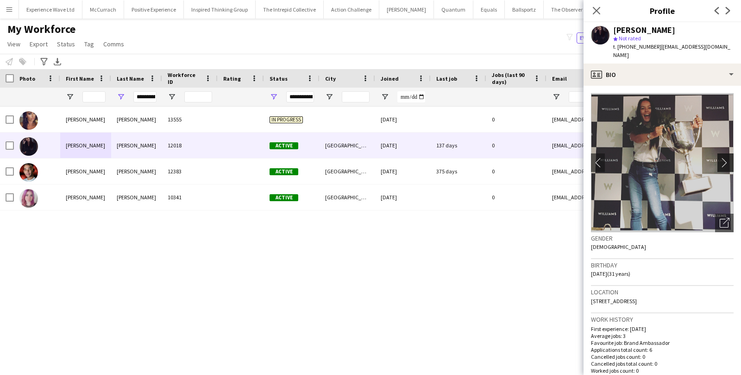
click at [720, 157] on app-icon "chevron-right" at bounding box center [727, 162] width 14 height 10
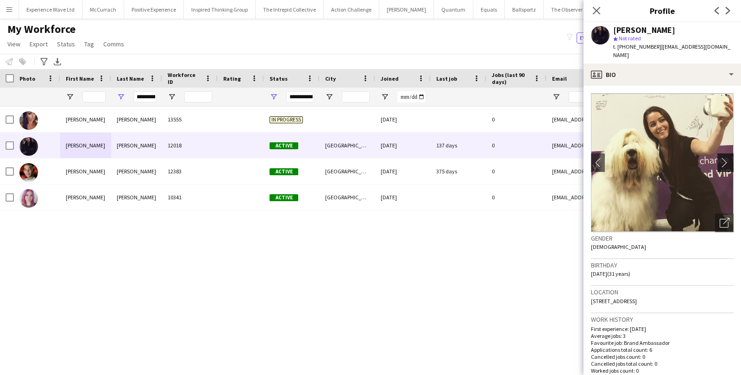
click at [720, 157] on app-icon "chevron-right" at bounding box center [727, 162] width 14 height 10
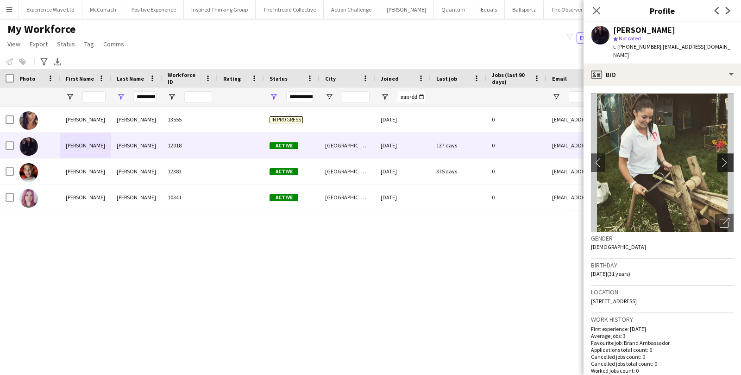
click at [720, 157] on app-icon "chevron-right" at bounding box center [727, 162] width 14 height 10
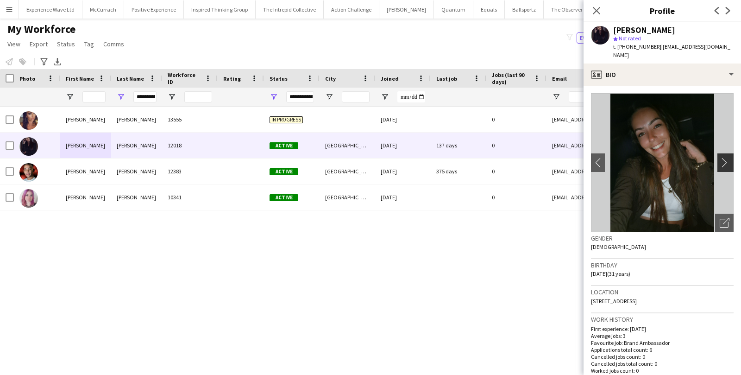
click at [720, 157] on app-icon "chevron-right" at bounding box center [727, 162] width 14 height 10
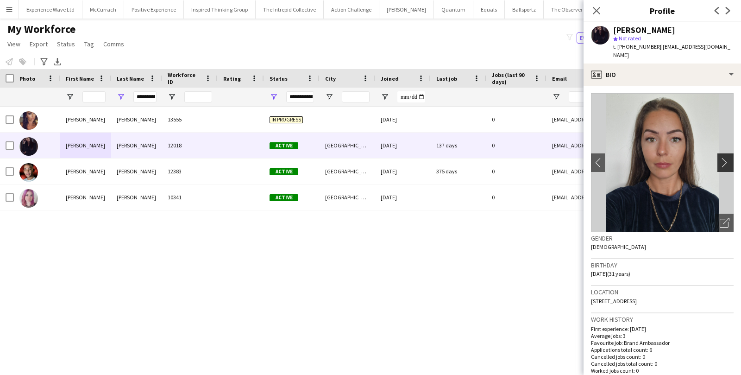
click at [720, 157] on app-icon "chevron-right" at bounding box center [727, 162] width 14 height 10
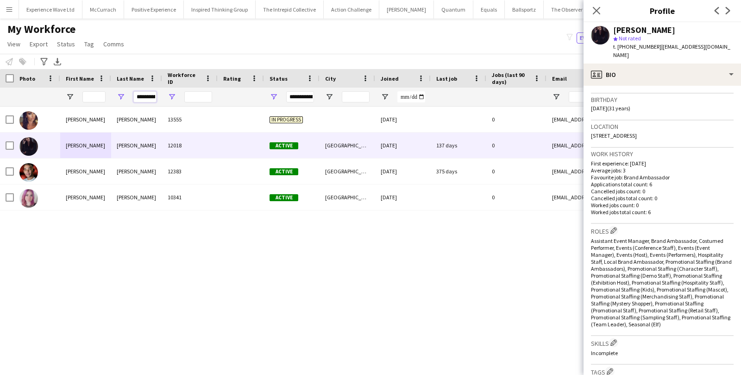
scroll to position [0, 6]
drag, startPoint x: 137, startPoint y: 96, endPoint x: 176, endPoint y: 94, distance: 39.9
click at [177, 95] on div "**********" at bounding box center [502, 97] width 1004 height 19
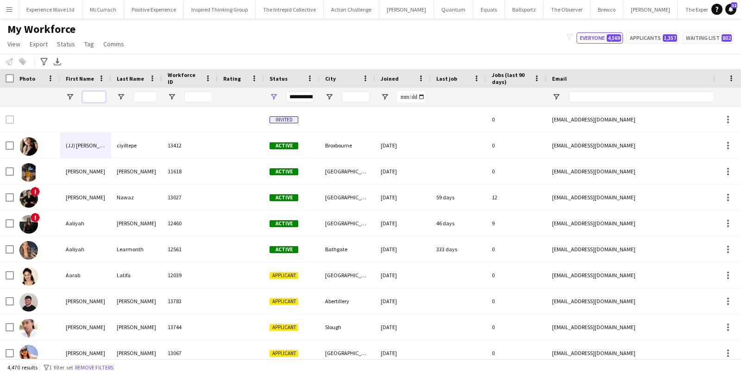
click at [92, 95] on input "First Name Filter Input" at bounding box center [93, 96] width 23 height 11
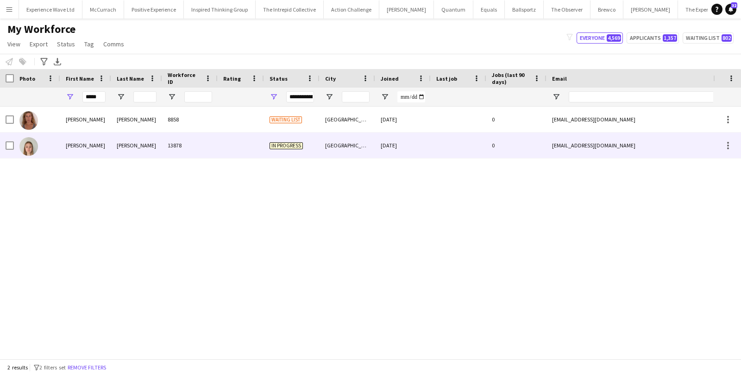
click at [106, 143] on div "Polly" at bounding box center [85, 144] width 51 height 25
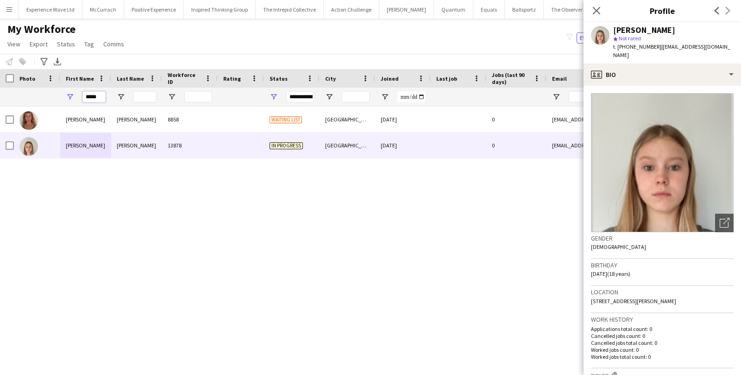
drag, startPoint x: 101, startPoint y: 94, endPoint x: 88, endPoint y: 95, distance: 13.5
click at [88, 95] on input "*****" at bounding box center [93, 96] width 23 height 11
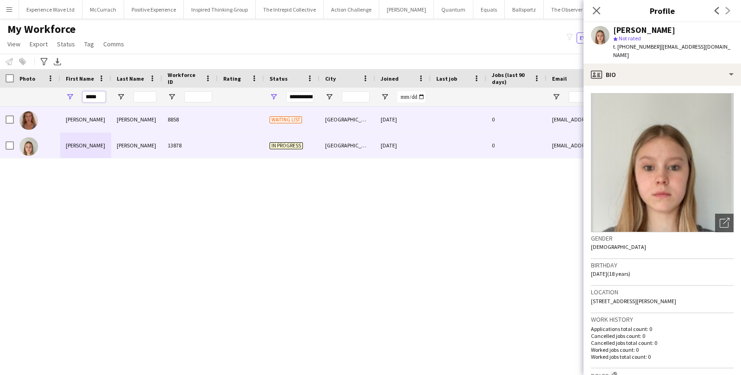
type input "*"
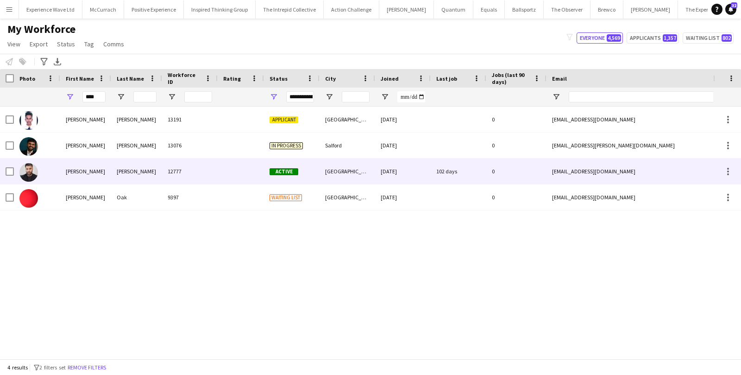
click at [70, 165] on div "Ravi" at bounding box center [85, 170] width 51 height 25
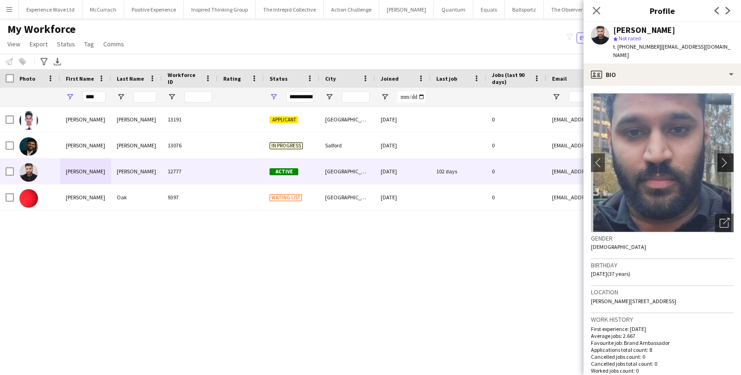
click at [729, 157] on app-icon "chevron-right" at bounding box center [727, 162] width 14 height 10
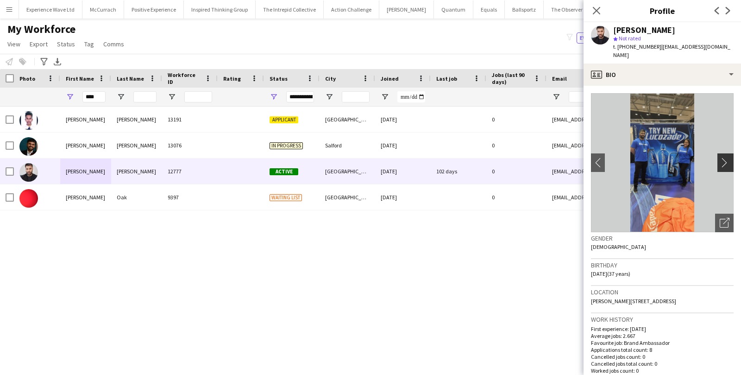
click at [726, 157] on app-icon "chevron-right" at bounding box center [727, 162] width 14 height 10
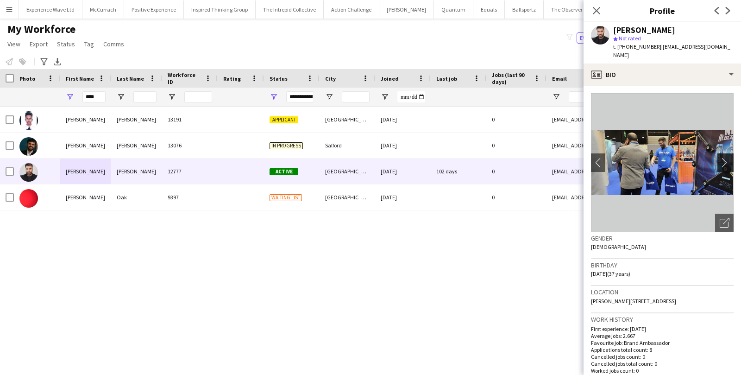
click at [726, 157] on app-icon "chevron-right" at bounding box center [727, 162] width 14 height 10
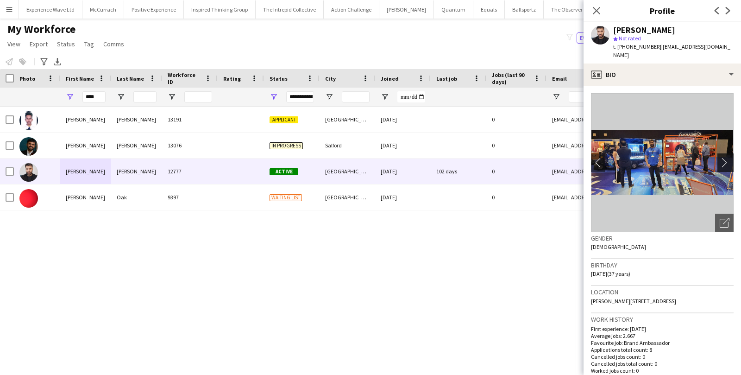
click at [726, 157] on app-icon "chevron-right" at bounding box center [727, 162] width 14 height 10
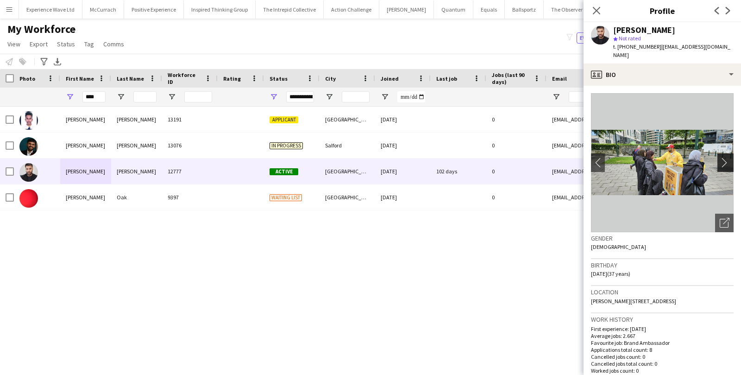
click at [726, 157] on app-icon "chevron-right" at bounding box center [727, 162] width 14 height 10
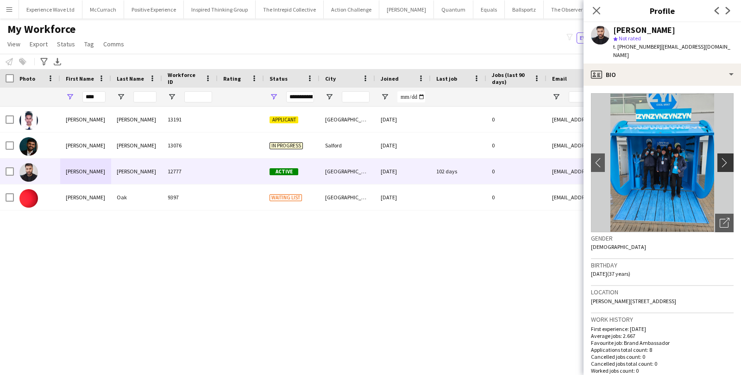
click at [726, 157] on app-icon "chevron-right" at bounding box center [727, 162] width 14 height 10
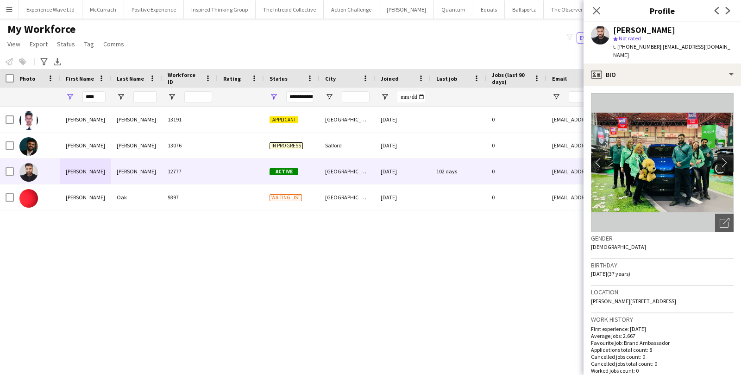
click at [726, 157] on app-icon "chevron-right" at bounding box center [727, 162] width 14 height 10
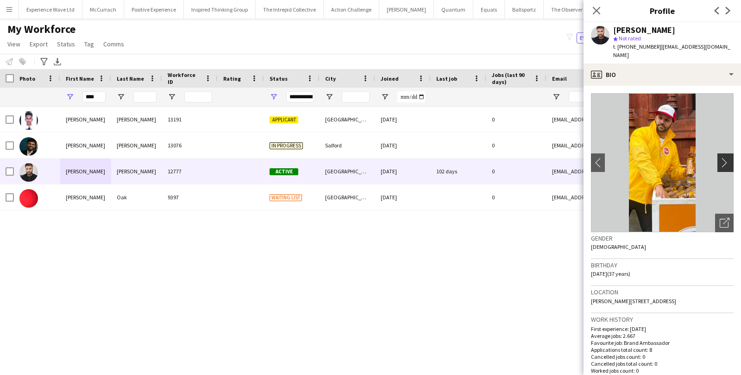
click at [726, 157] on app-icon "chevron-right" at bounding box center [727, 162] width 14 height 10
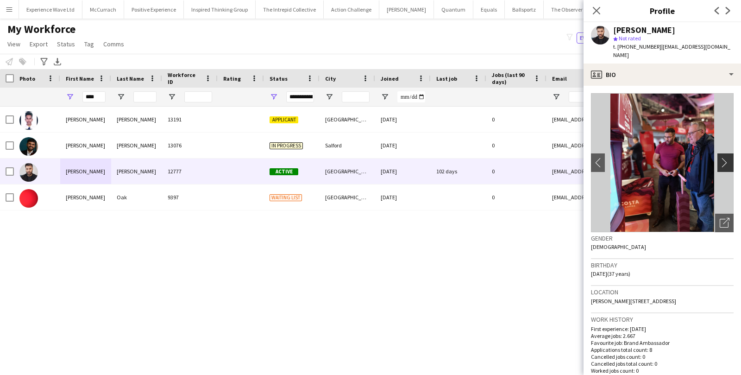
click at [726, 157] on app-icon "chevron-right" at bounding box center [727, 162] width 14 height 10
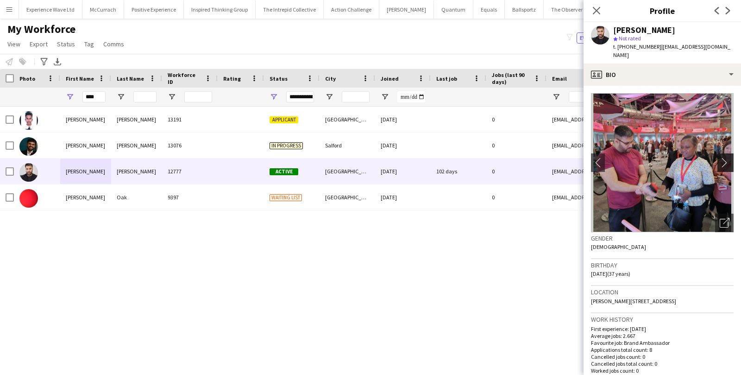
click at [726, 157] on app-icon "chevron-right" at bounding box center [727, 162] width 14 height 10
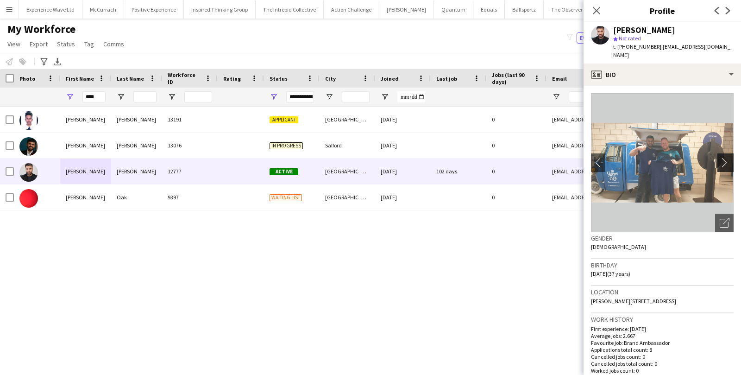
click at [726, 157] on app-icon "chevron-right" at bounding box center [727, 162] width 14 height 10
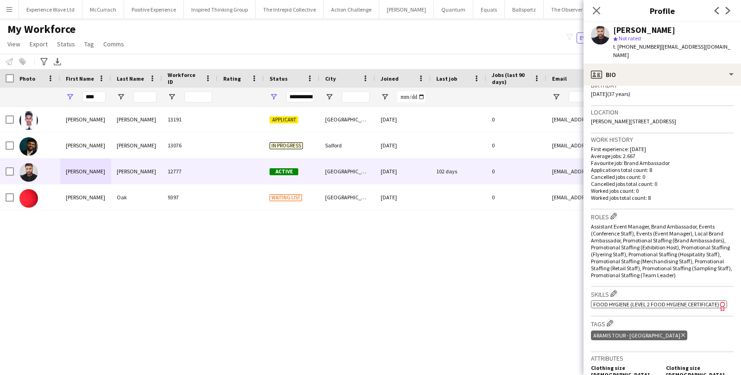
scroll to position [182, 0]
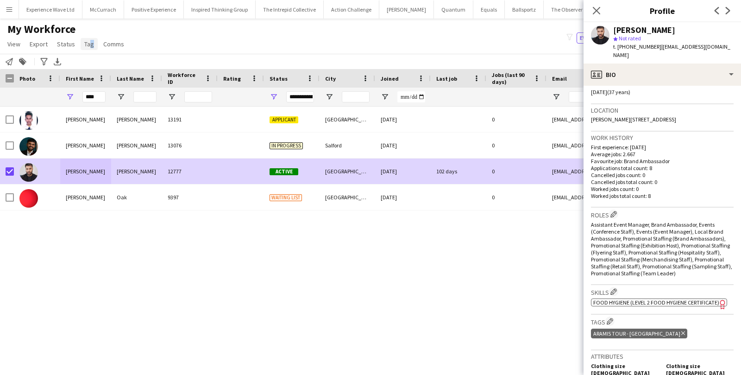
click at [87, 42] on span "Tag" at bounding box center [89, 44] width 10 height 8
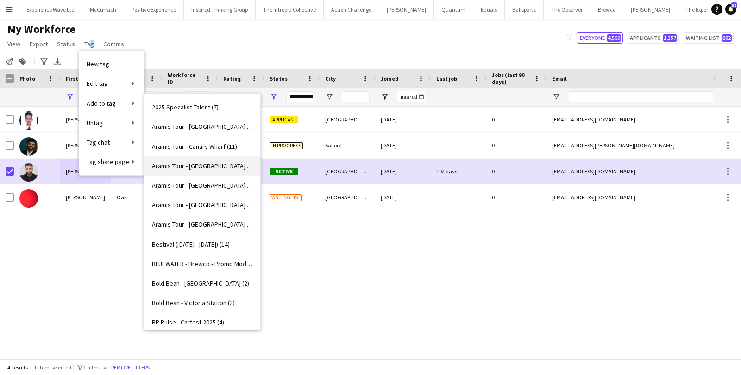
scroll to position [6, 0]
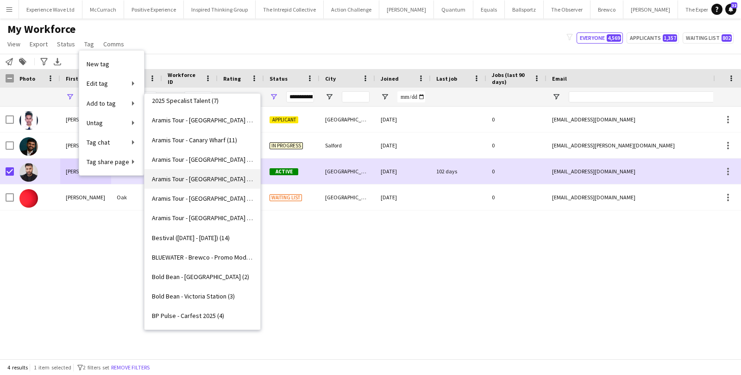
click at [197, 176] on span "Aramis Tour - LEICESTER (4)" at bounding box center [202, 179] width 101 height 8
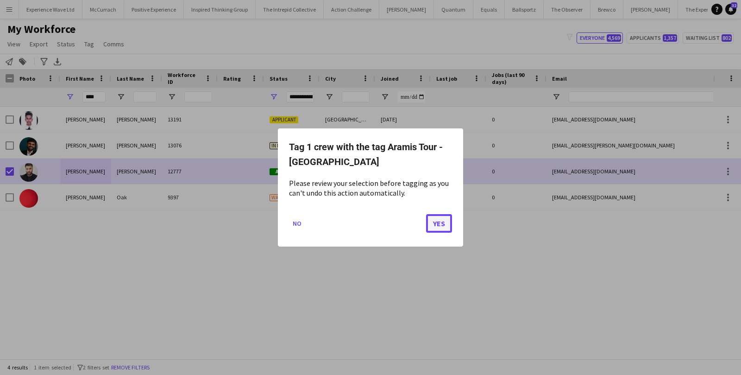
click at [437, 217] on button "Yes" at bounding box center [439, 223] width 26 height 19
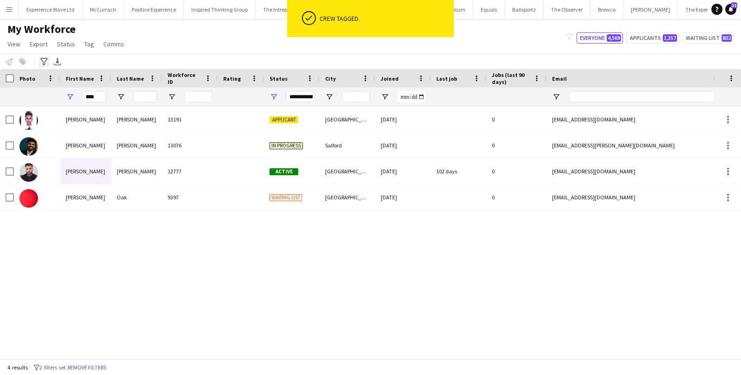
click at [44, 65] on icon at bounding box center [43, 61] width 7 height 7
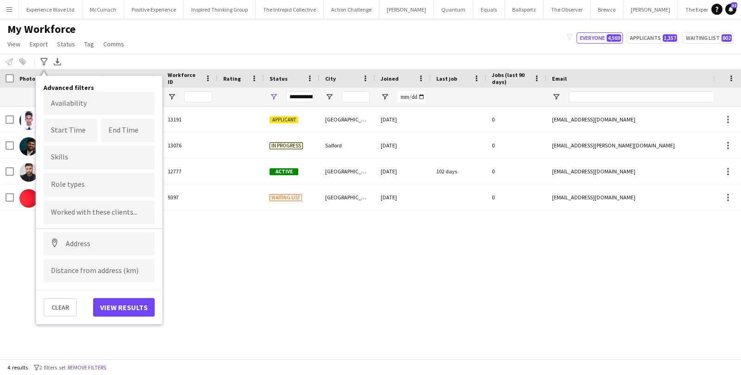
click at [312, 21] on main "My Workforce View Views Default view New view Update view Delete view Edit name…" at bounding box center [370, 191] width 741 height 344
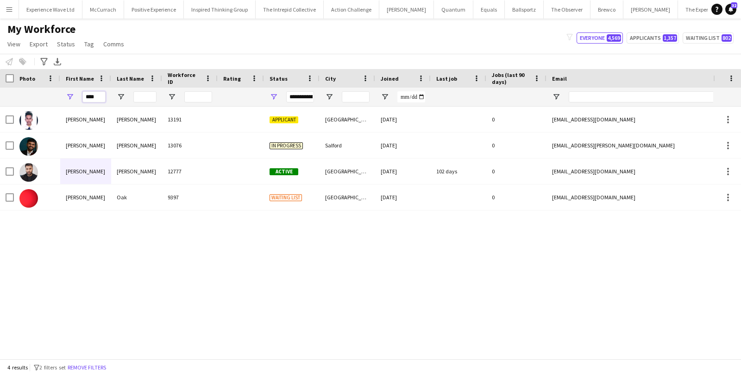
drag, startPoint x: 102, startPoint y: 97, endPoint x: 69, endPoint y: 97, distance: 33.8
click at [69, 97] on div "****" at bounding box center [85, 97] width 51 height 19
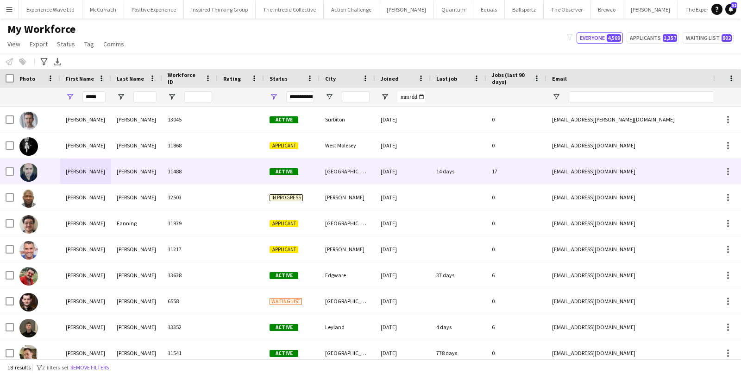
click at [127, 167] on div "chittenden" at bounding box center [136, 170] width 51 height 25
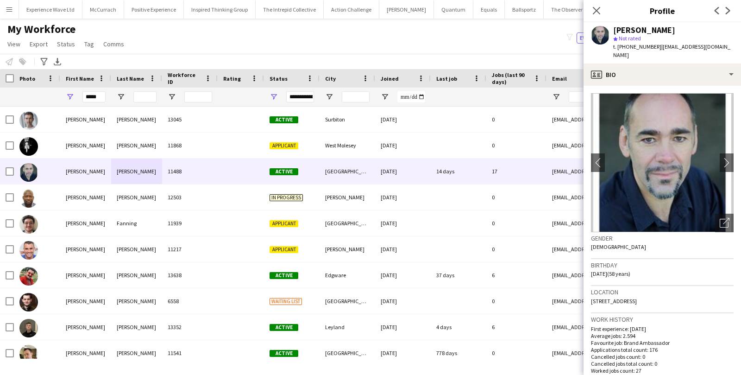
drag, startPoint x: 674, startPoint y: 292, endPoint x: 655, endPoint y: 293, distance: 19.0
click at [655, 293] on div "Location 101 casewick road, london, se270ta" at bounding box center [662, 299] width 143 height 27
copy span "se270ta"
drag, startPoint x: 104, startPoint y: 97, endPoint x: 69, endPoint y: 97, distance: 35.2
click at [69, 97] on div "*****" at bounding box center [85, 97] width 51 height 19
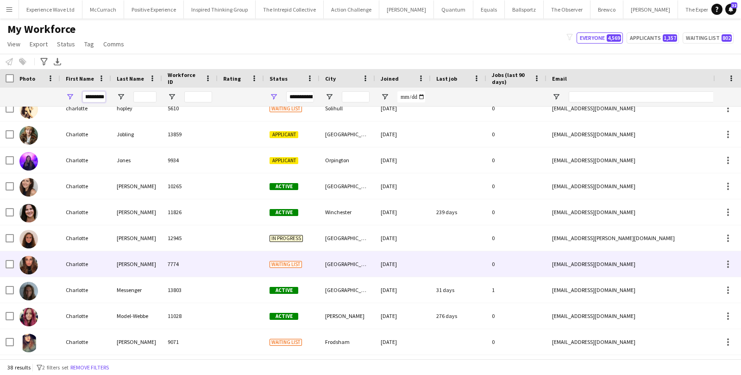
scroll to position [507, 0]
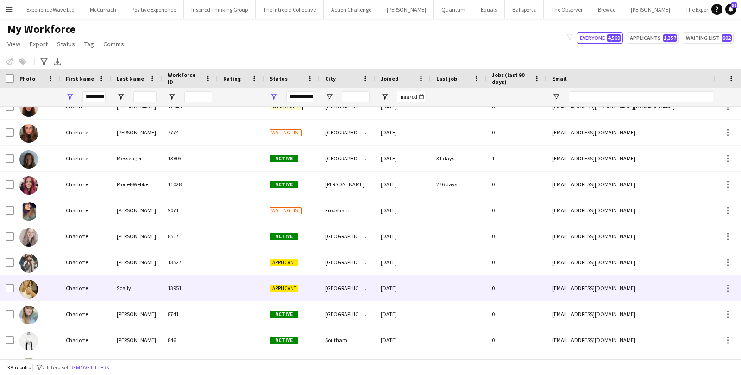
click at [60, 280] on div "Charlotte" at bounding box center [85, 287] width 51 height 25
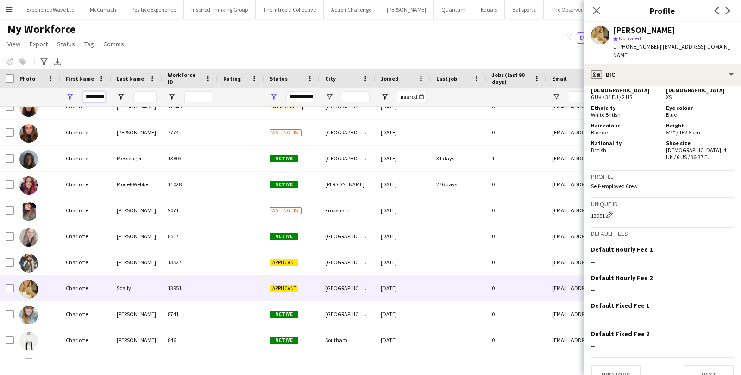
click at [102, 95] on input "*********" at bounding box center [93, 96] width 23 height 11
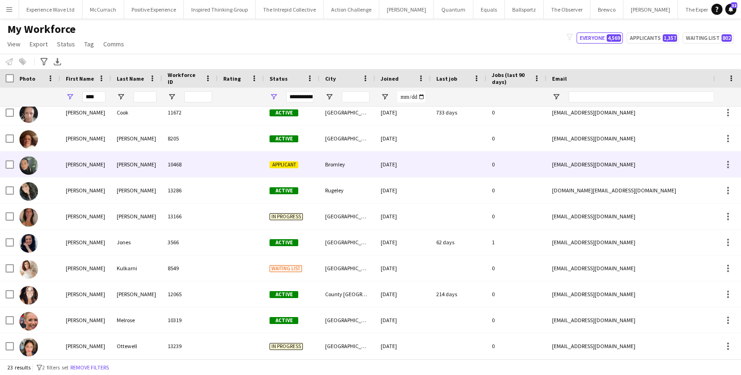
click at [80, 168] on div "Lisa" at bounding box center [85, 163] width 51 height 25
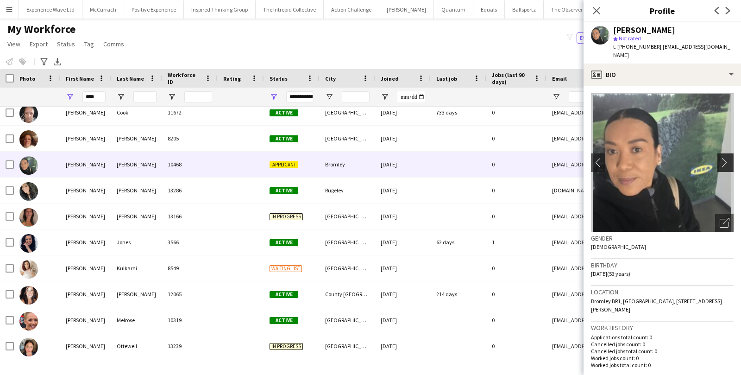
click at [724, 157] on app-icon "chevron-right" at bounding box center [727, 162] width 14 height 10
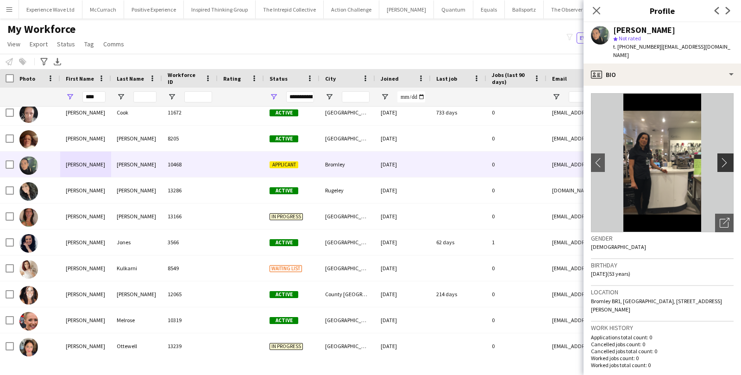
click at [723, 157] on app-icon "chevron-right" at bounding box center [727, 162] width 14 height 10
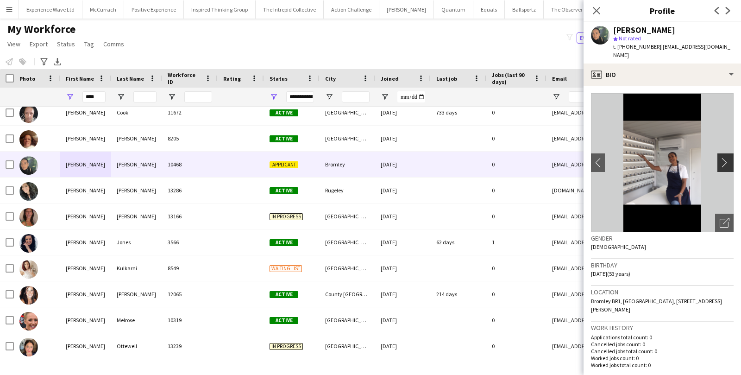
click at [723, 157] on app-icon "chevron-right" at bounding box center [727, 162] width 14 height 10
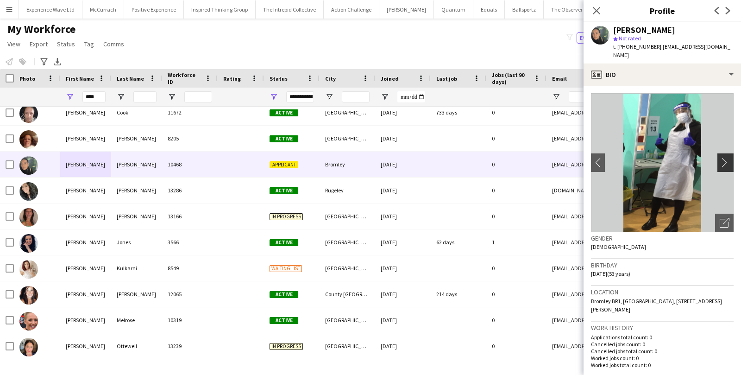
click at [724, 153] on button "chevron-right" at bounding box center [727, 162] width 19 height 19
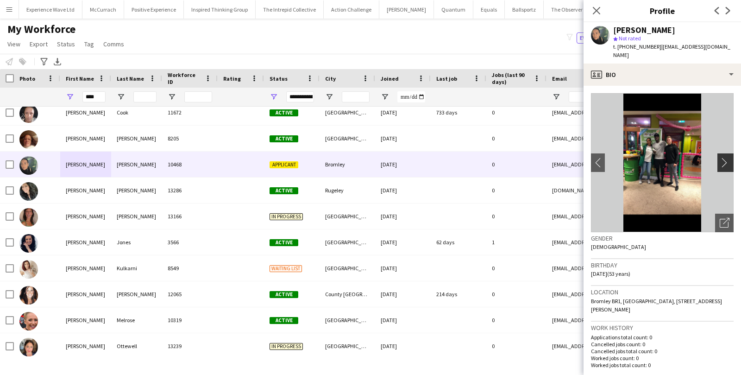
click at [724, 153] on button "chevron-right" at bounding box center [727, 162] width 19 height 19
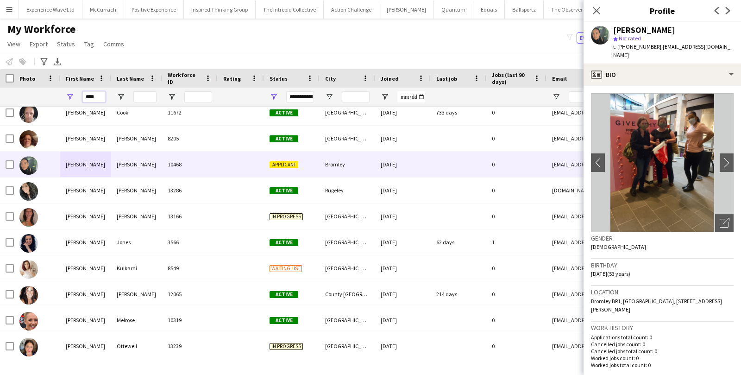
drag, startPoint x: 96, startPoint y: 95, endPoint x: 63, endPoint y: 93, distance: 32.5
click at [63, 93] on div "****" at bounding box center [85, 97] width 51 height 19
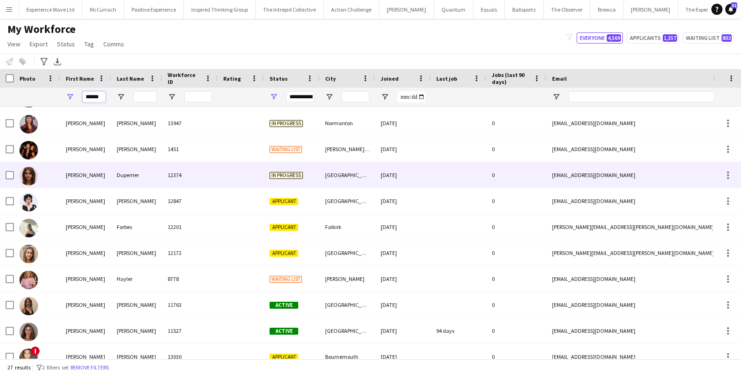
scroll to position [248, 0]
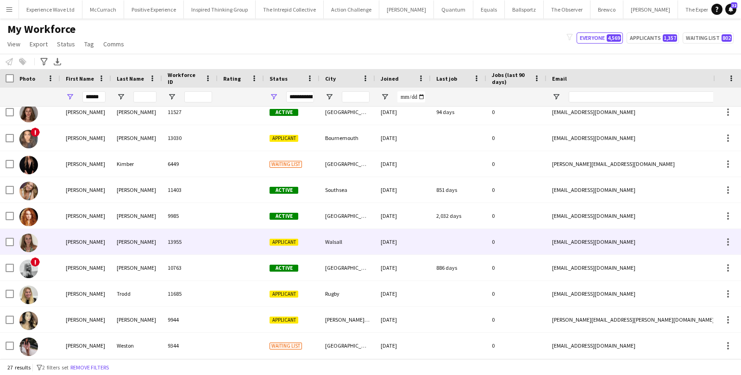
click at [61, 245] on div "Olivia" at bounding box center [85, 241] width 51 height 25
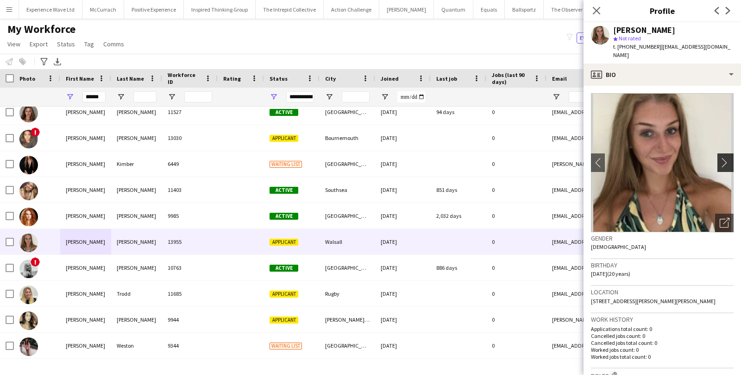
click at [733, 157] on app-icon "chevron-right" at bounding box center [727, 162] width 14 height 10
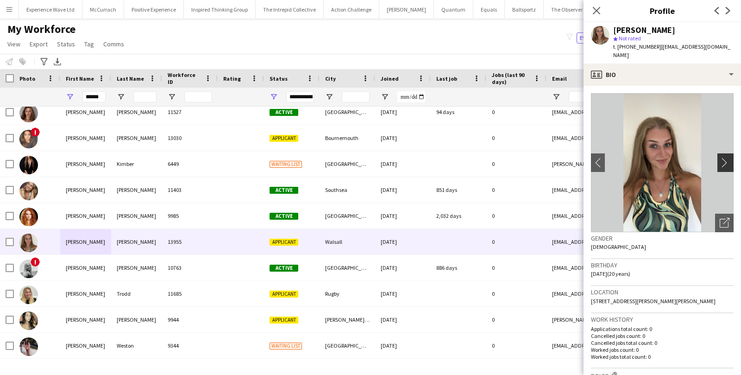
click at [729, 157] on app-icon "chevron-right" at bounding box center [727, 162] width 14 height 10
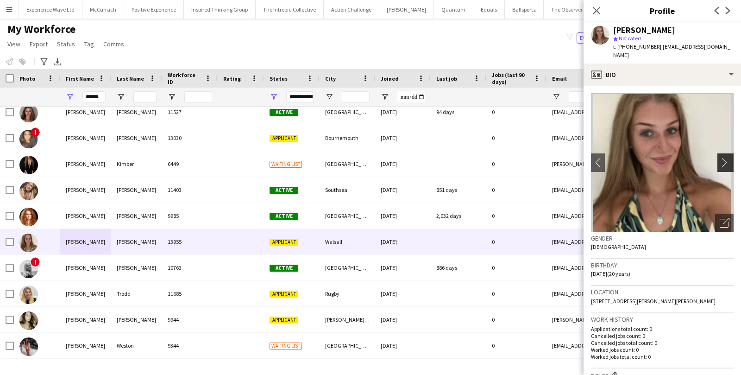
click at [729, 157] on app-icon "chevron-right" at bounding box center [727, 162] width 14 height 10
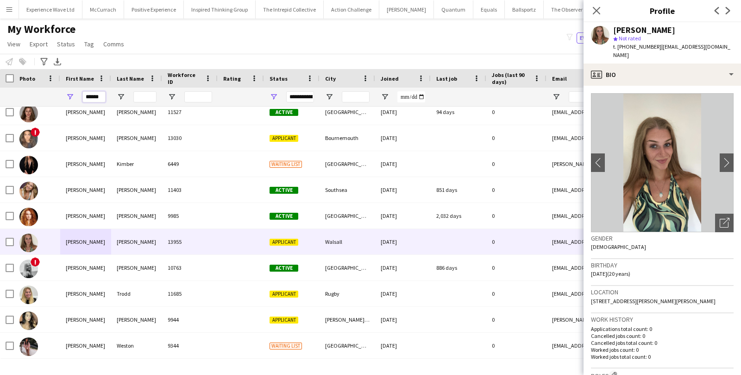
drag, startPoint x: 100, startPoint y: 100, endPoint x: 73, endPoint y: 100, distance: 26.9
click at [73, 100] on div "******" at bounding box center [85, 97] width 51 height 19
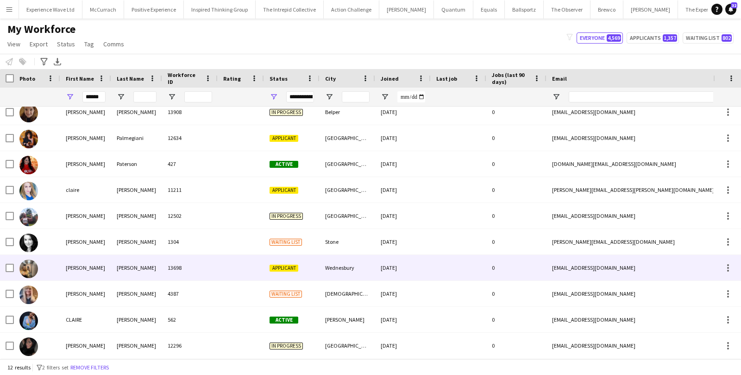
click at [77, 262] on div "Claire" at bounding box center [85, 267] width 51 height 25
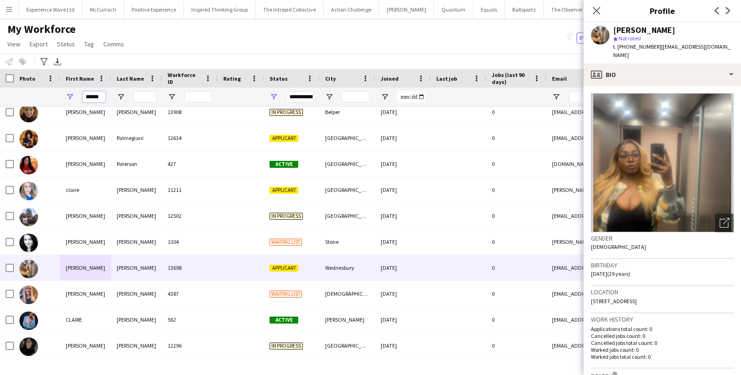
drag, startPoint x: 99, startPoint y: 96, endPoint x: 69, endPoint y: 92, distance: 29.9
click at [69, 92] on div "******" at bounding box center [85, 97] width 51 height 19
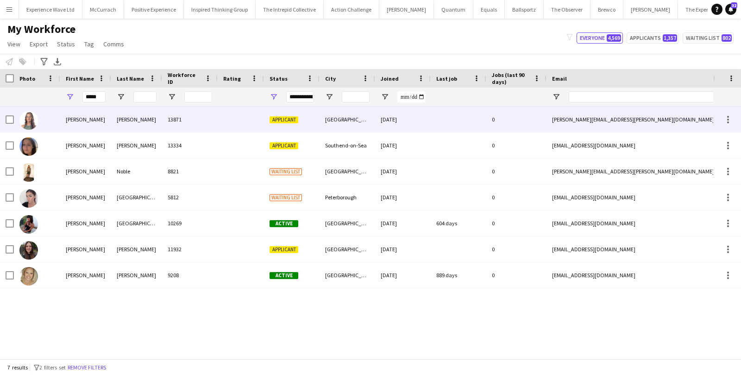
click at [135, 116] on div "Clooney" at bounding box center [136, 119] width 51 height 25
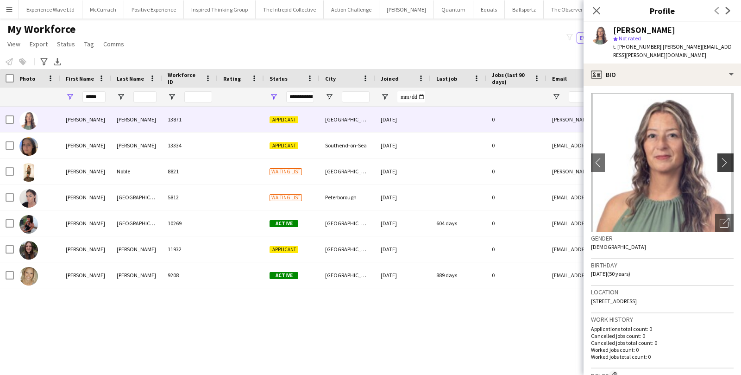
click at [721, 157] on app-icon "chevron-right" at bounding box center [727, 162] width 14 height 10
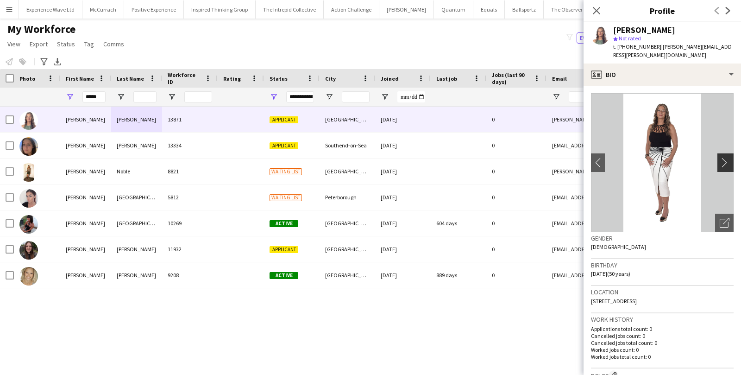
click at [721, 157] on app-icon "chevron-right" at bounding box center [727, 162] width 14 height 10
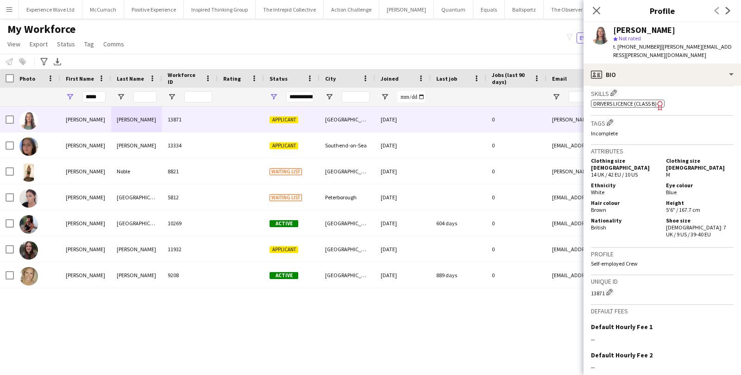
scroll to position [446, 0]
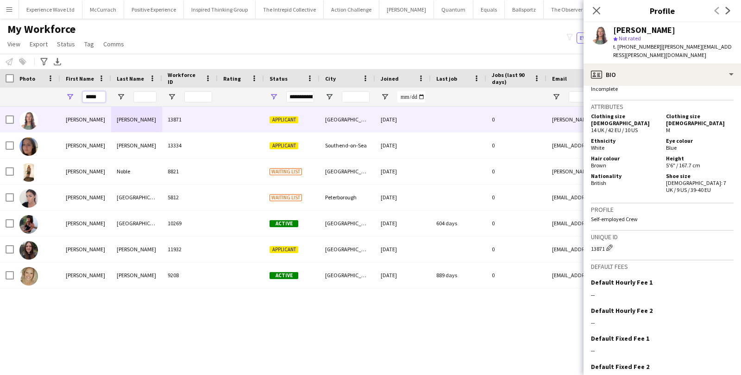
drag, startPoint x: 104, startPoint y: 96, endPoint x: 81, endPoint y: 96, distance: 22.7
click at [81, 96] on div "*****" at bounding box center [85, 97] width 51 height 19
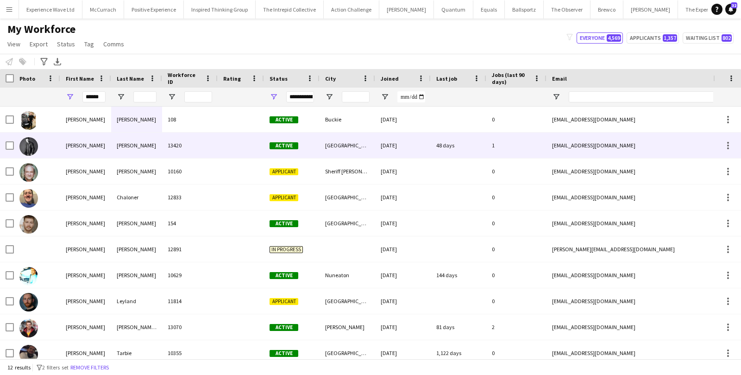
click at [96, 148] on div "Andrew" at bounding box center [85, 144] width 51 height 25
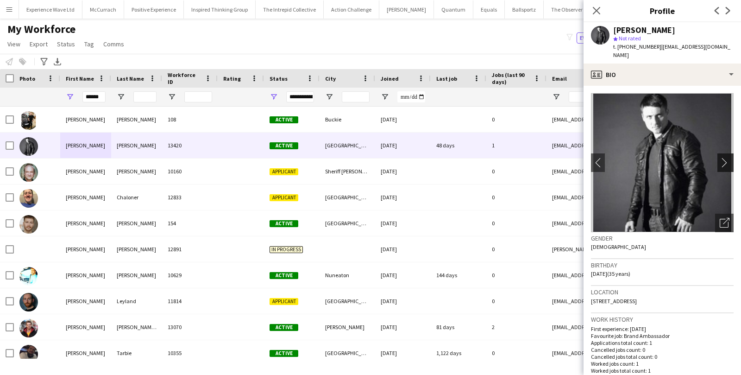
click at [724, 170] on button "chevron-right" at bounding box center [727, 162] width 19 height 19
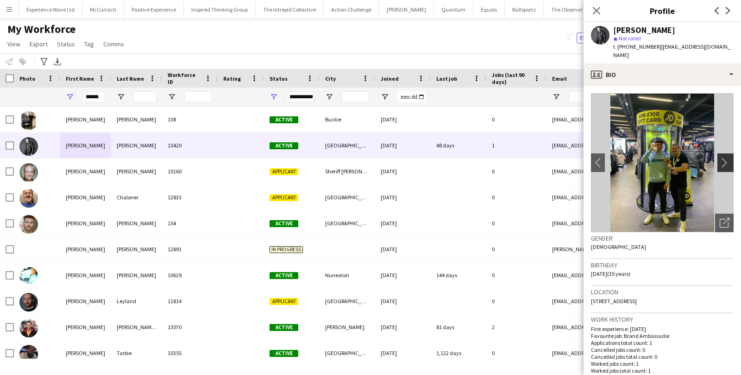
click at [724, 171] on button "chevron-right" at bounding box center [727, 162] width 19 height 19
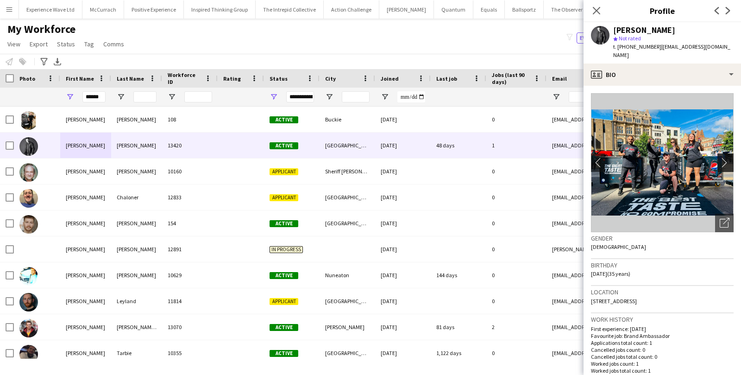
click at [724, 171] on button "chevron-right" at bounding box center [727, 162] width 19 height 19
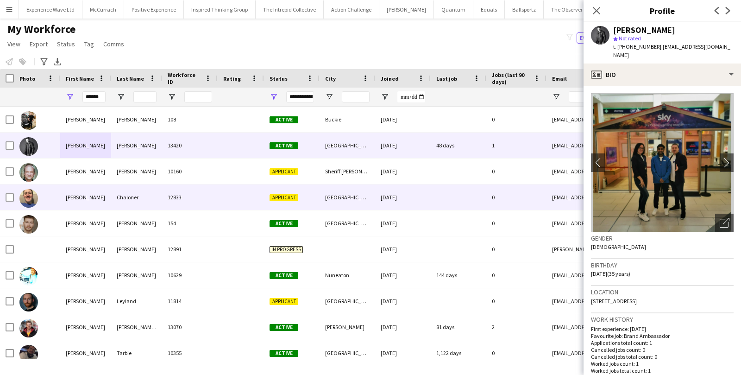
click at [237, 191] on div at bounding box center [241, 196] width 46 height 25
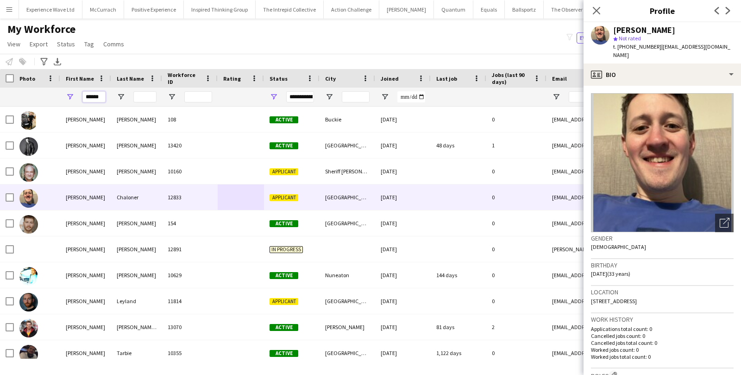
drag, startPoint x: 101, startPoint y: 94, endPoint x: 67, endPoint y: 95, distance: 34.3
click at [67, 95] on div "******" at bounding box center [85, 97] width 51 height 19
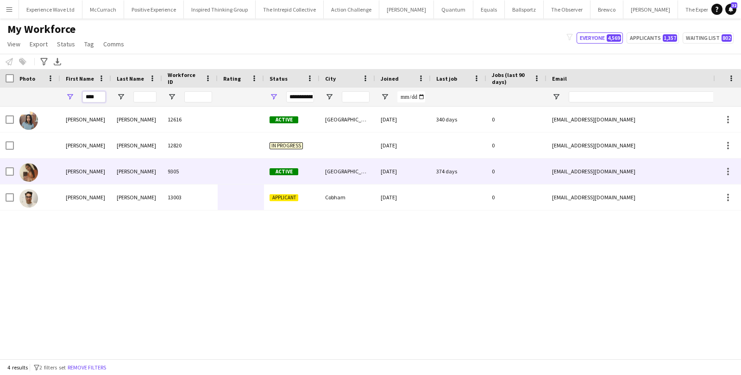
type input "****"
click at [99, 174] on div "Kira" at bounding box center [85, 170] width 51 height 25
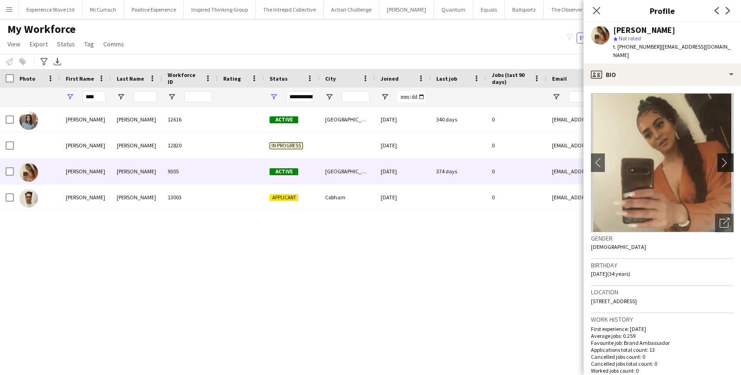
click at [723, 157] on app-icon "chevron-right" at bounding box center [727, 162] width 14 height 10
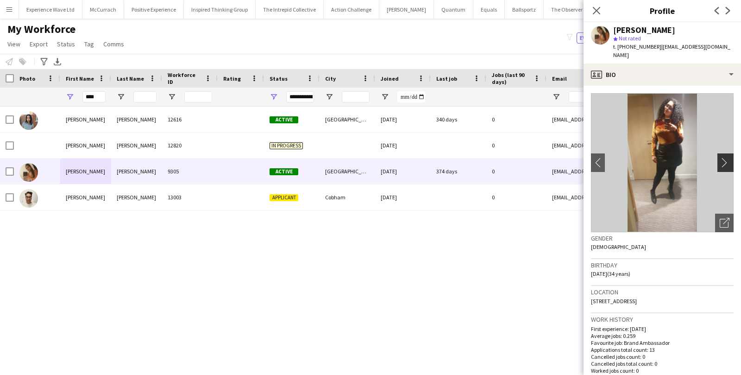
click at [723, 158] on app-icon "chevron-right" at bounding box center [727, 162] width 14 height 10
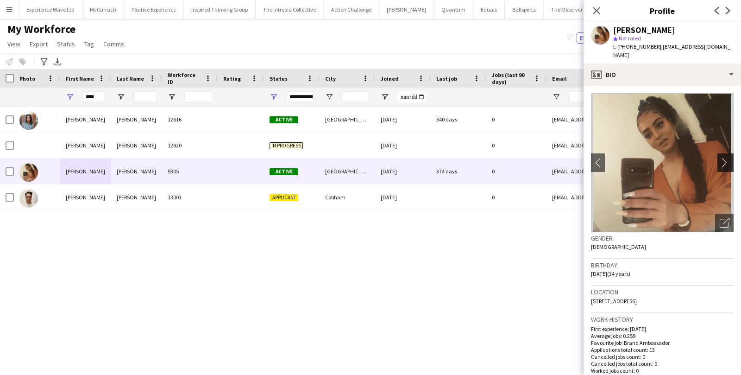
click at [723, 158] on app-icon "chevron-right" at bounding box center [727, 162] width 14 height 10
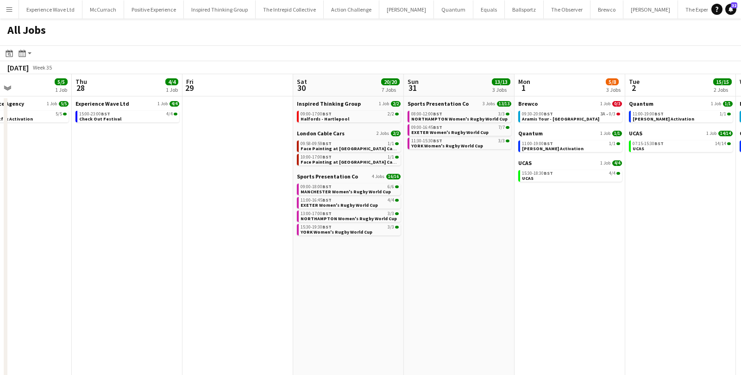
scroll to position [0, 371]
click at [566, 117] on link "09:30-20:00 BST 3A • 0/3 Aramis Tour - [GEOGRAPHIC_DATA]" at bounding box center [571, 116] width 98 height 11
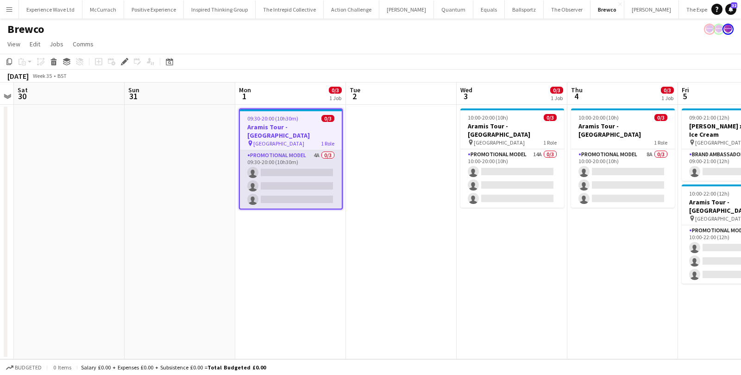
click at [316, 152] on app-card-role "Promotional Model 4A 0/3 09:30-20:00 (10h30m) single-neutral-actions single-neu…" at bounding box center [291, 179] width 102 height 58
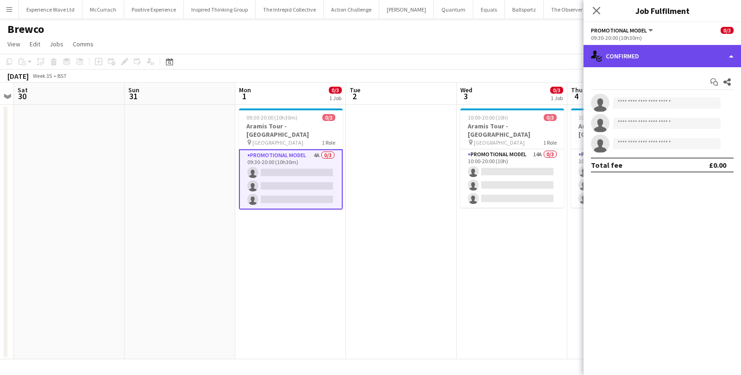
click at [621, 61] on div "single-neutral-actions-check-2 Confirmed" at bounding box center [662, 56] width 157 height 22
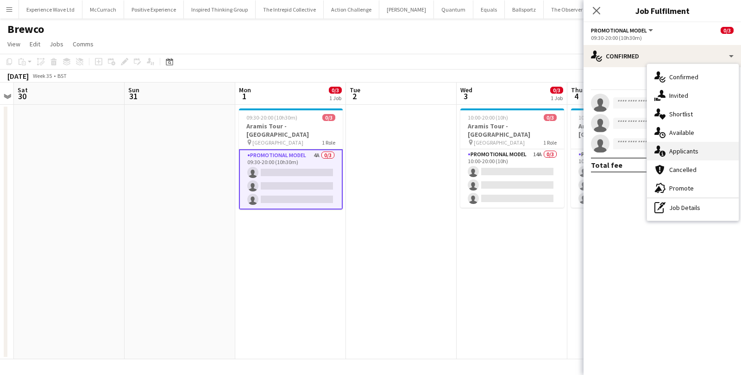
click at [680, 149] on div "single-neutral-actions-information Applicants" at bounding box center [693, 151] width 92 height 19
